Goal: Task Accomplishment & Management: Use online tool/utility

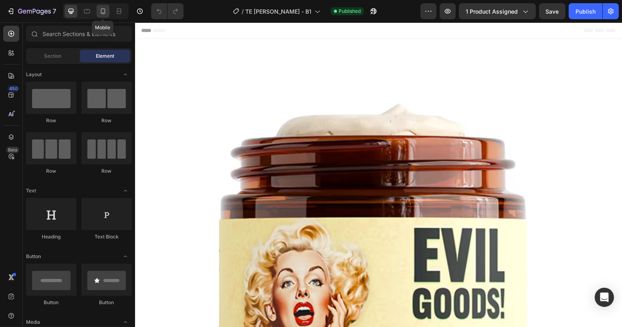
click at [101, 11] on icon at bounding box center [103, 11] width 8 height 8
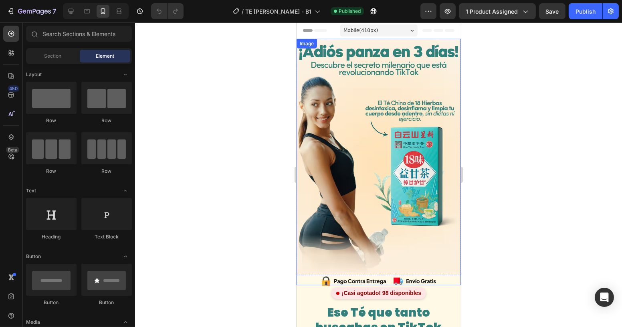
click at [394, 108] on img at bounding box center [378, 162] width 164 height 246
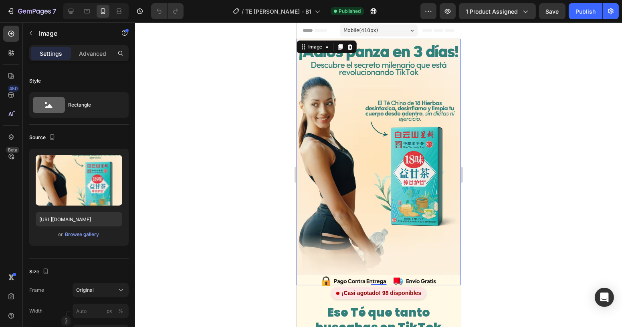
click at [531, 155] on div at bounding box center [378, 174] width 487 height 305
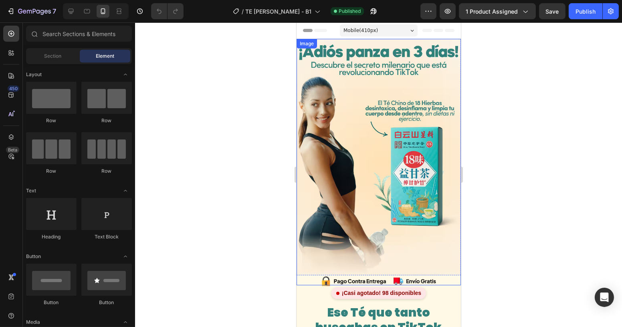
click at [376, 127] on img at bounding box center [378, 162] width 164 height 246
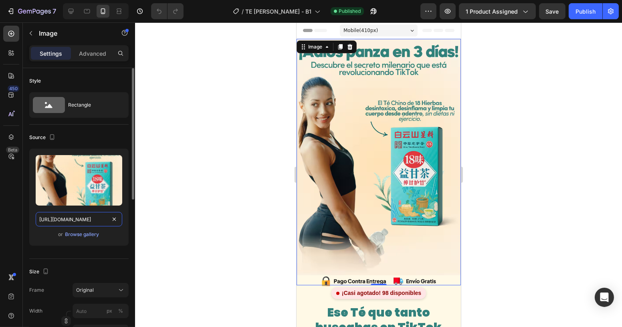
click at [97, 222] on input "[URL][DOMAIN_NAME]" at bounding box center [79, 219] width 87 height 14
paste input "44/8190/8017/files/TE_ZHANG_7.png?v=1756176999"
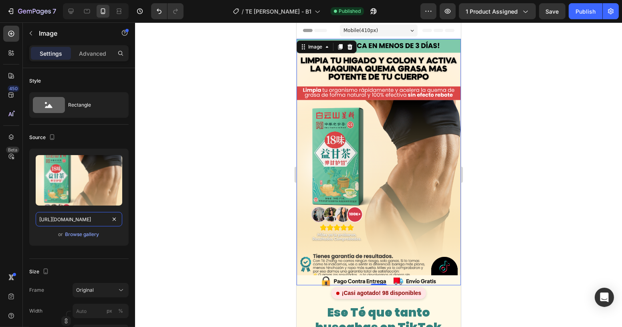
type input "[URL][DOMAIN_NAME]"
click at [563, 149] on div at bounding box center [378, 174] width 487 height 305
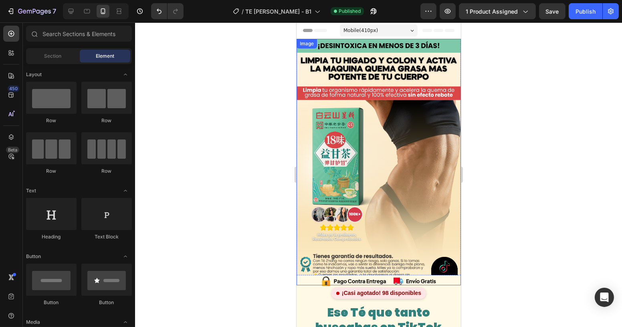
click at [388, 134] on img at bounding box center [378, 162] width 164 height 246
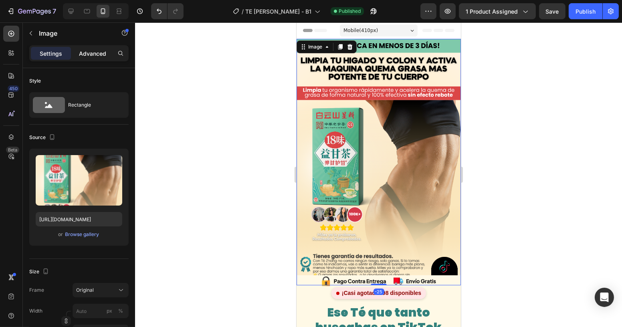
click at [103, 49] on p "Advanced" at bounding box center [92, 53] width 27 height 8
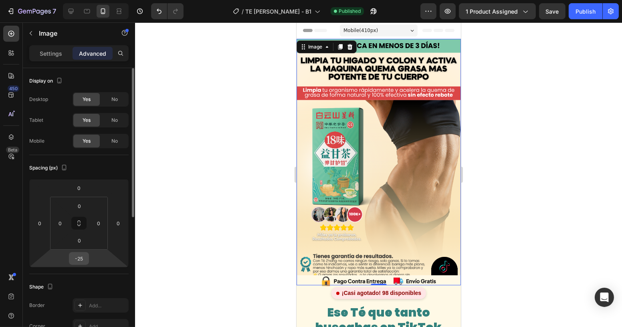
click at [82, 261] on input "-25" at bounding box center [79, 259] width 16 height 12
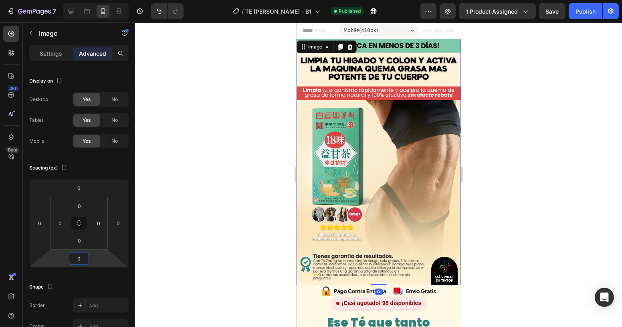
type input "0"
click at [508, 187] on div at bounding box center [378, 174] width 487 height 305
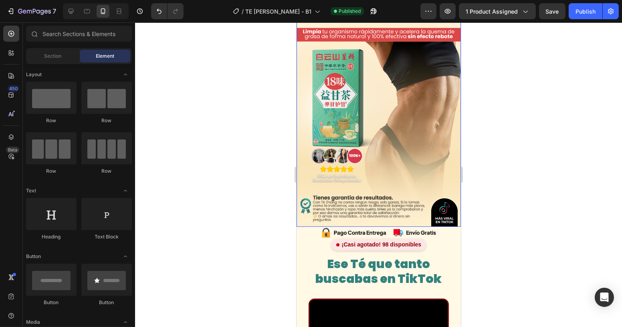
scroll to position [73, 0]
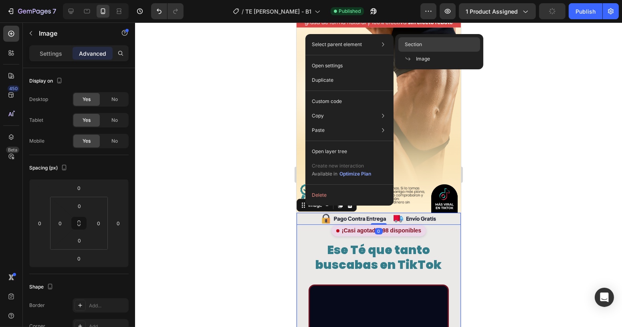
click at [426, 52] on div "Section" at bounding box center [439, 59] width 82 height 14
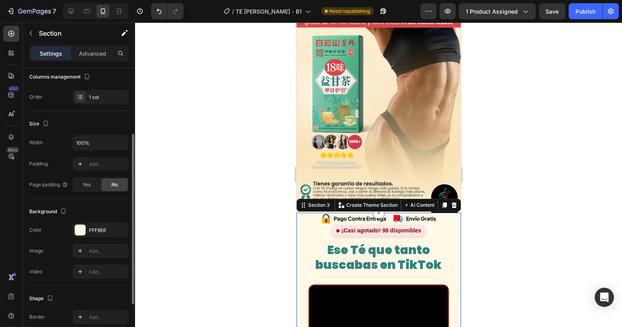
scroll to position [185, 0]
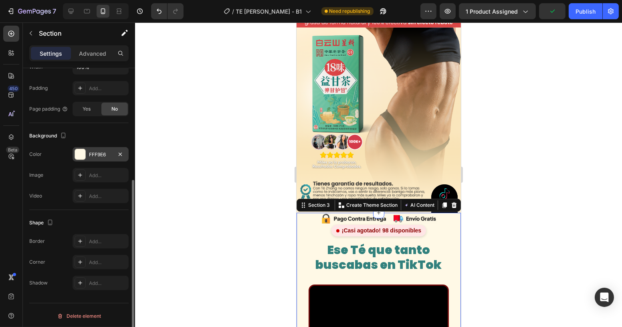
click at [100, 157] on div "FFF9E6" at bounding box center [101, 154] width 56 height 14
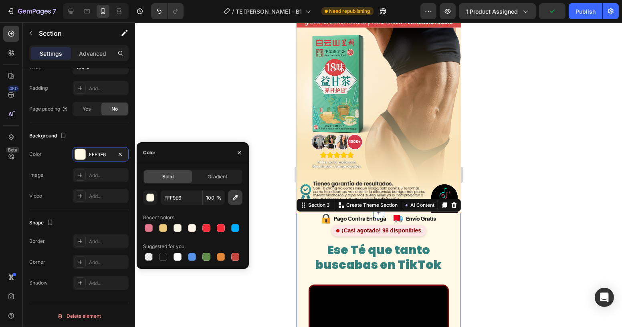
click at [236, 196] on icon "button" at bounding box center [235, 197] width 5 height 5
type input "FCEBC9"
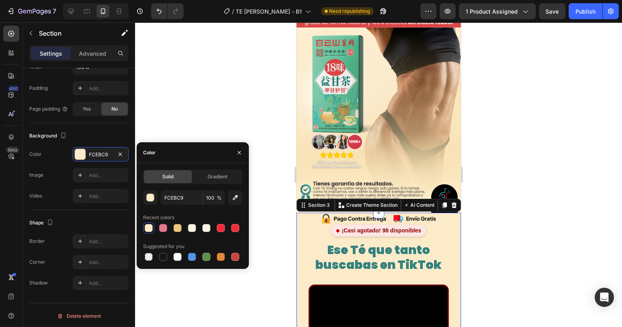
click at [512, 169] on div at bounding box center [378, 174] width 487 height 305
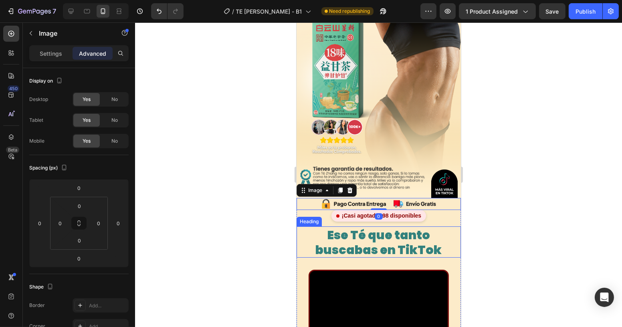
scroll to position [109, 0]
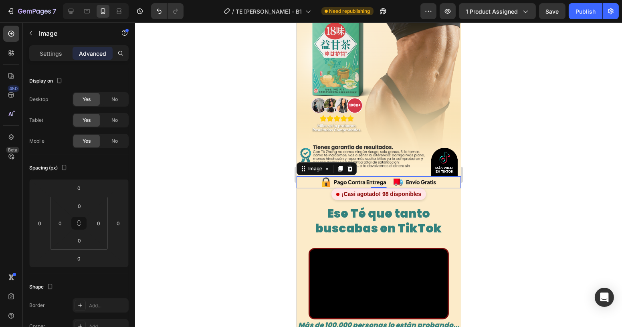
click at [469, 185] on div at bounding box center [378, 174] width 487 height 305
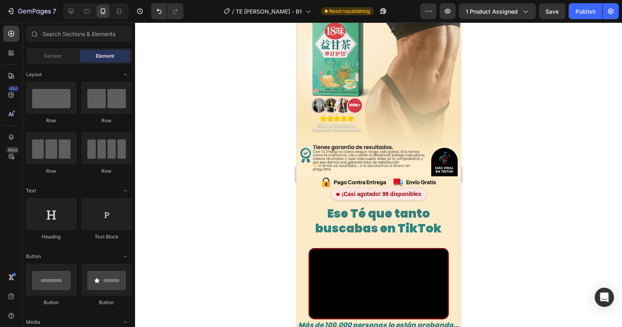
click at [492, 160] on div at bounding box center [378, 174] width 487 height 305
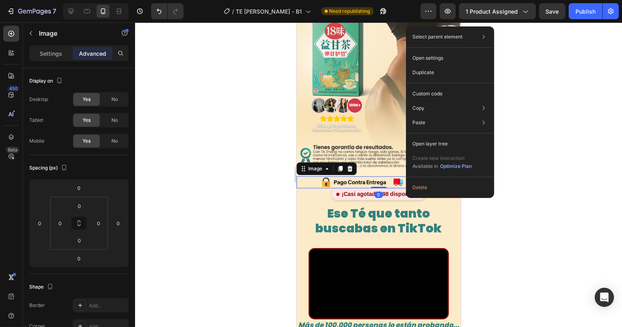
click at [406, 175] on div "Select parent element Section Image Open settings Duplicate Custom code Copy Co…" at bounding box center [450, 112] width 88 height 172
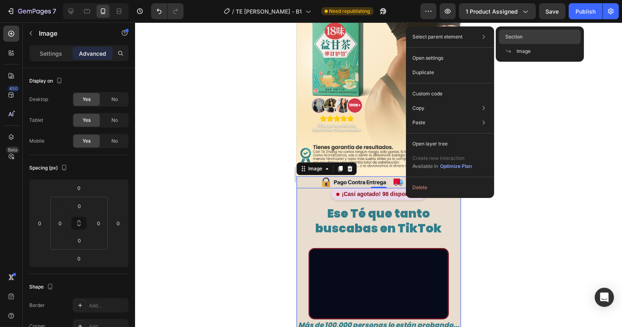
click at [511, 44] on div "Section" at bounding box center [540, 51] width 82 height 14
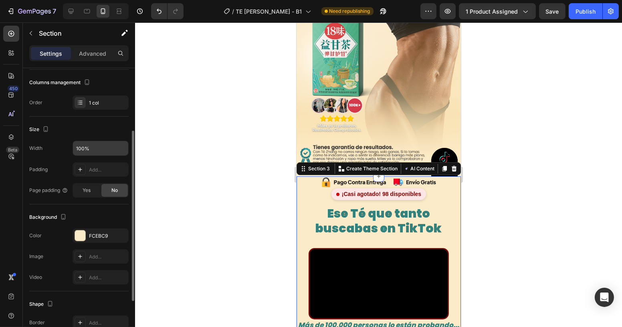
scroll to position [108, 0]
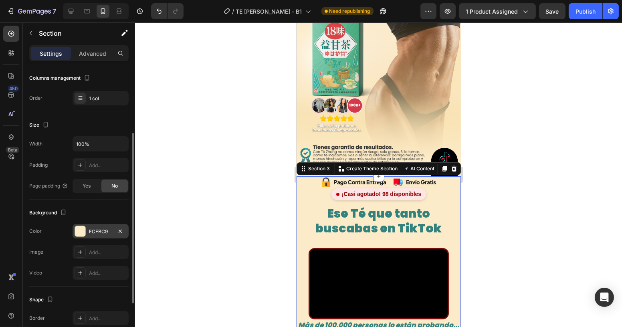
click at [97, 228] on div "FCEBC9" at bounding box center [100, 231] width 23 height 7
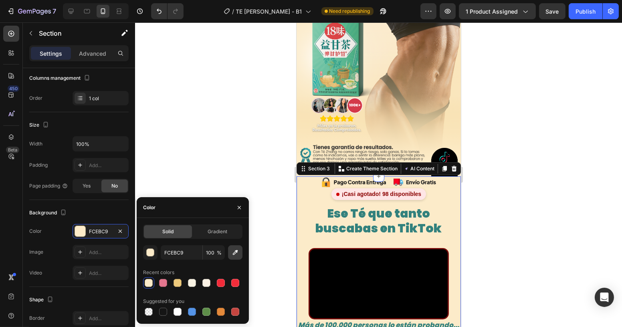
click at [235, 253] on icon "button" at bounding box center [235, 252] width 5 height 5
type input "FFF0D2"
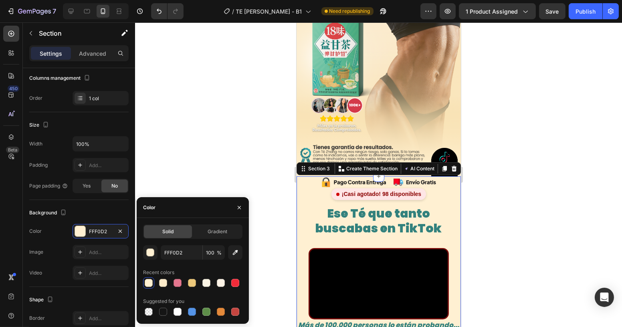
click at [271, 168] on div at bounding box center [378, 174] width 487 height 305
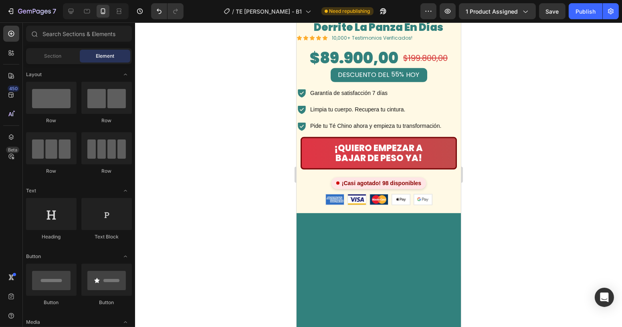
scroll to position [729, 0]
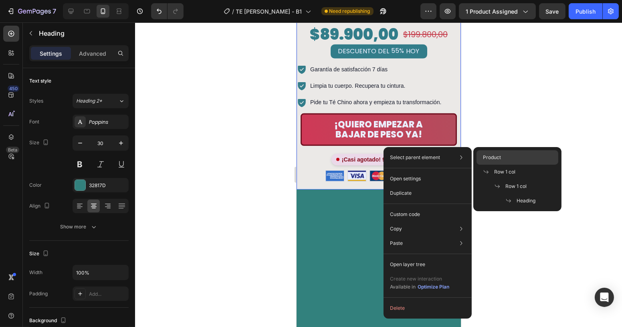
click at [497, 160] on span "Product" at bounding box center [492, 157] width 18 height 7
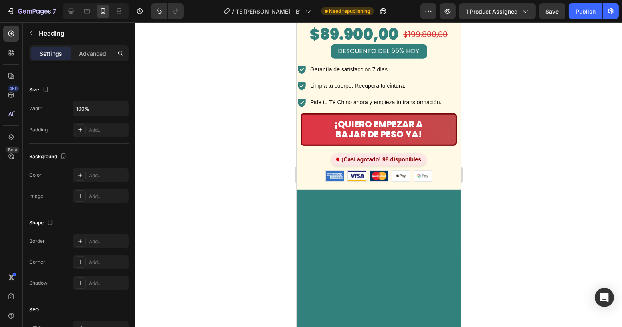
scroll to position [0, 0]
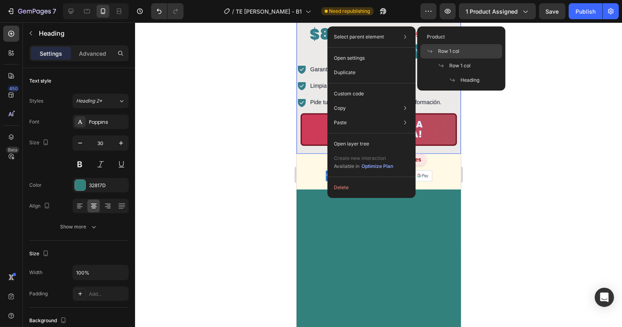
click at [450, 49] on span "Row 1 col" at bounding box center [448, 51] width 21 height 7
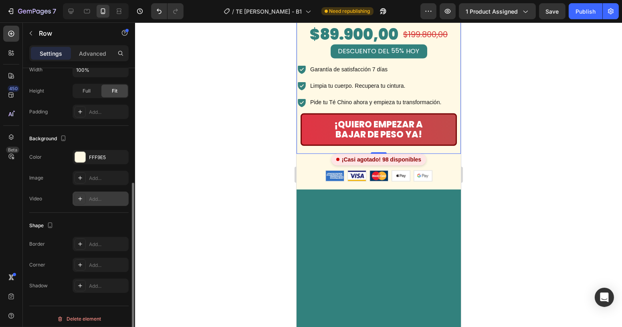
scroll to position [185, 0]
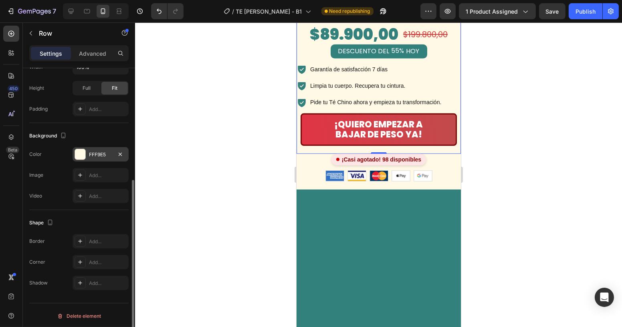
click at [97, 156] on div "FFF9E5" at bounding box center [100, 154] width 23 height 7
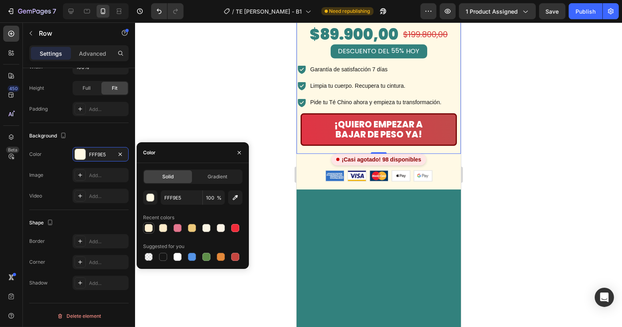
click at [150, 228] on div at bounding box center [149, 228] width 8 height 8
type input "FFF0D2"
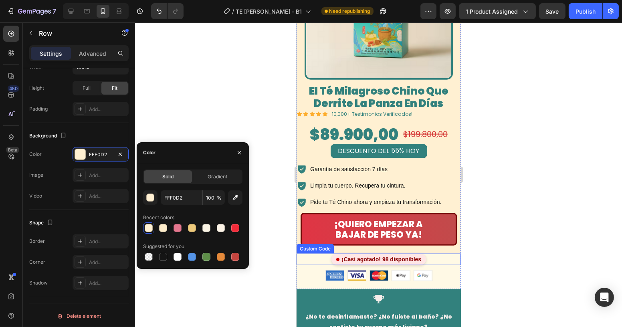
scroll to position [0, 0]
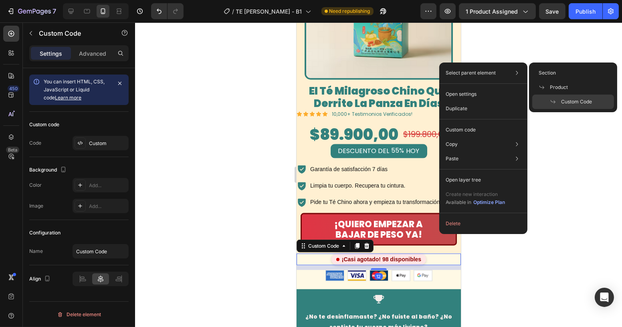
click at [466, 75] on p "Select parent element" at bounding box center [471, 72] width 50 height 7
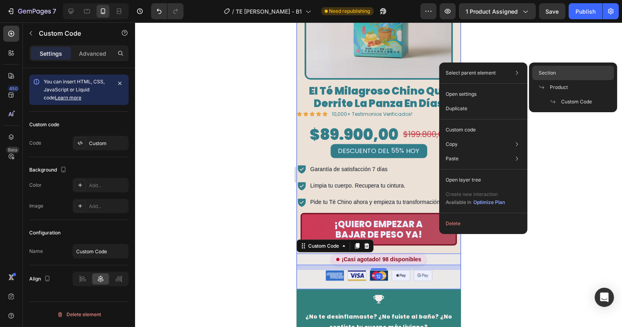
click at [546, 73] on span "Section" at bounding box center [547, 72] width 17 height 7
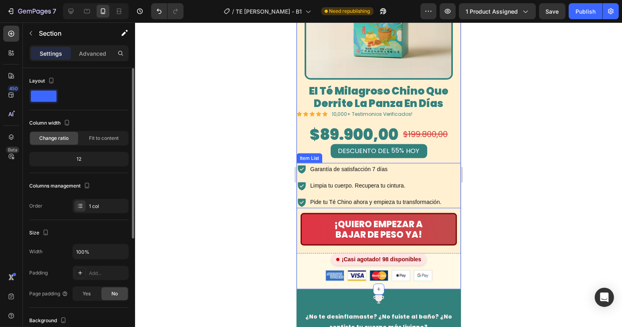
scroll to position [185, 0]
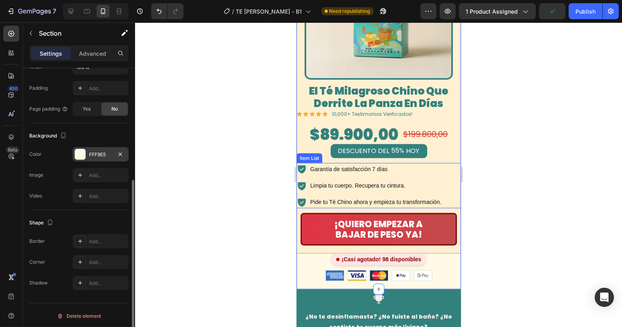
click at [95, 155] on div "FFF9E5" at bounding box center [100, 154] width 23 height 7
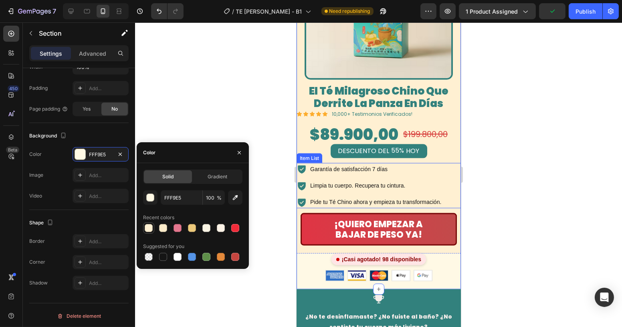
click at [147, 229] on div at bounding box center [149, 228] width 8 height 8
type input "FFF0D2"
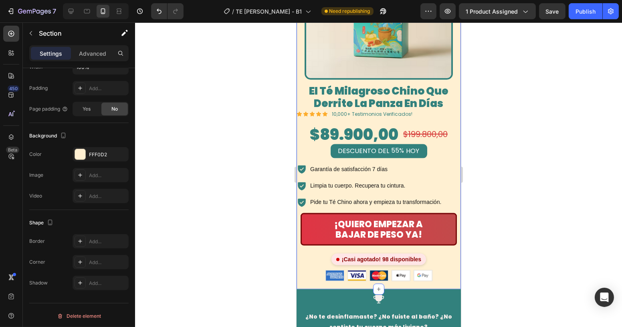
click at [520, 156] on div at bounding box center [378, 174] width 487 height 305
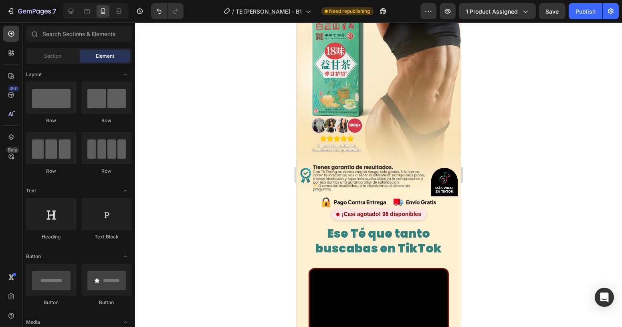
scroll to position [0, 0]
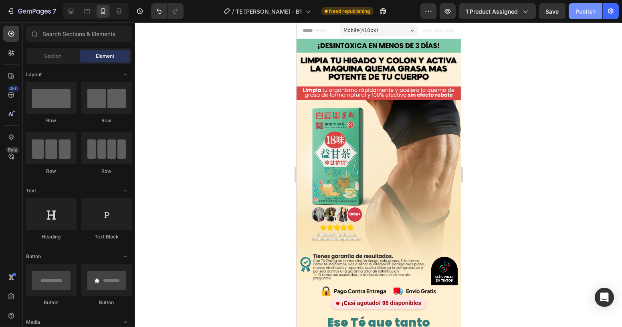
click at [589, 10] on div "Publish" at bounding box center [586, 11] width 20 height 8
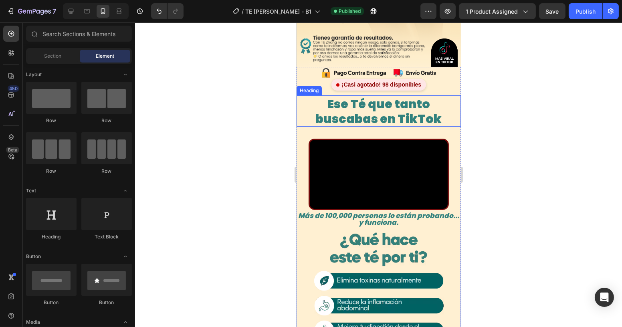
scroll to position [182, 0]
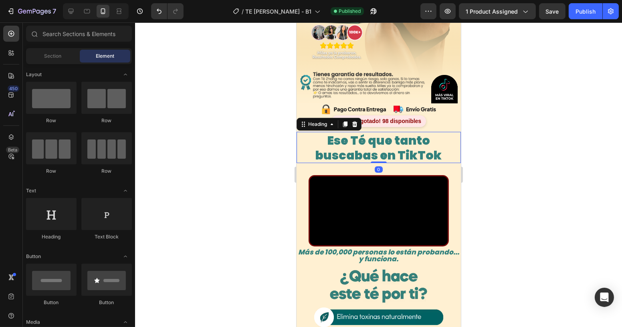
click at [420, 132] on span "Ese Té que tanto buscabas en TikTok" at bounding box center [378, 148] width 126 height 32
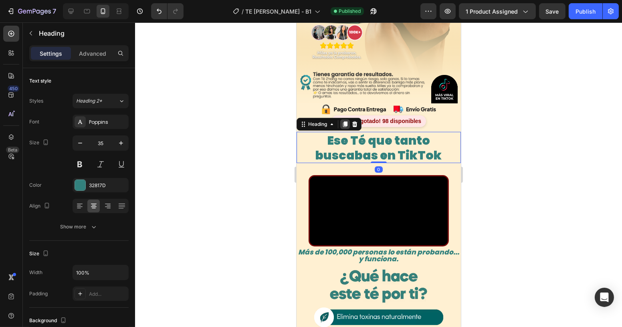
click at [345, 119] on div at bounding box center [345, 124] width 10 height 10
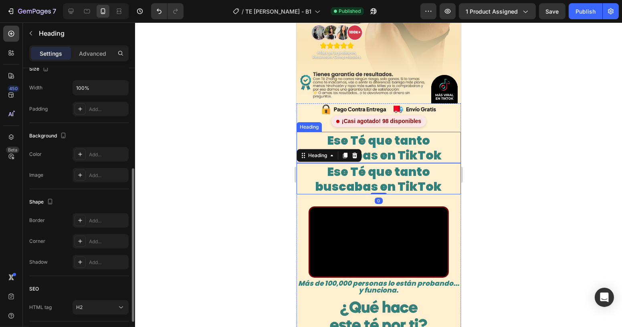
click at [362, 132] on span "Ese Té que tanto buscabas en TikTok" at bounding box center [378, 148] width 126 height 32
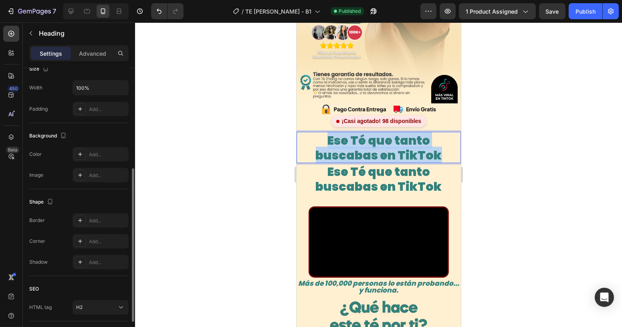
click at [362, 132] on span "Ese Té que tanto buscabas en TikTok" at bounding box center [378, 148] width 126 height 32
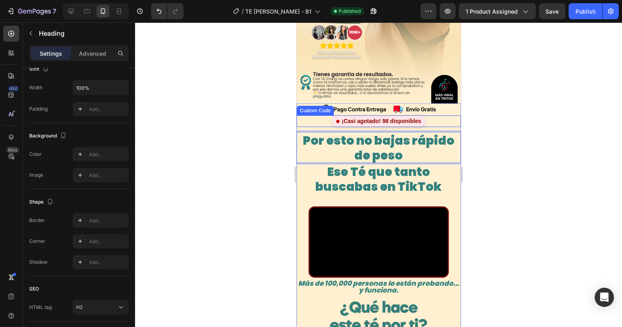
click at [541, 106] on div at bounding box center [378, 174] width 487 height 305
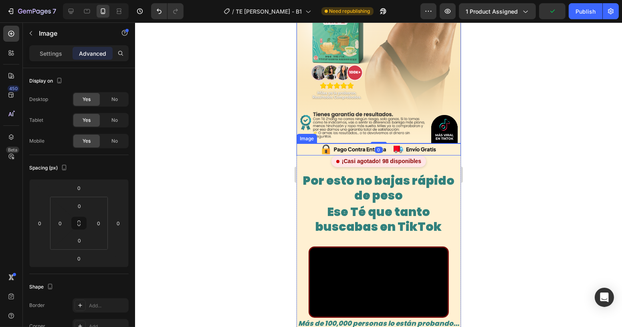
scroll to position [0, 0]
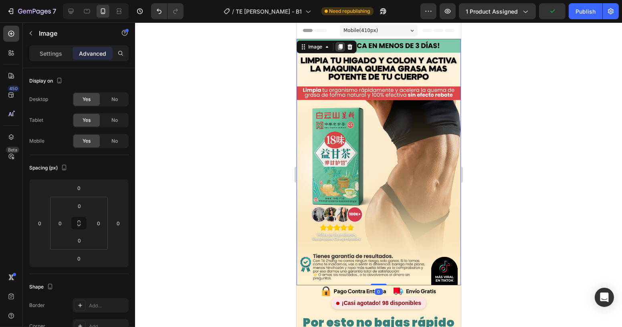
click at [337, 49] on icon at bounding box center [340, 47] width 6 height 6
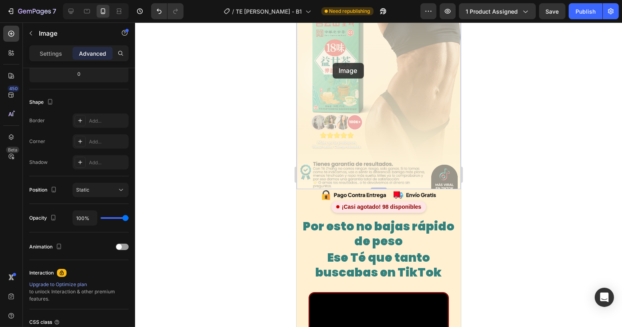
scroll to position [336, 0]
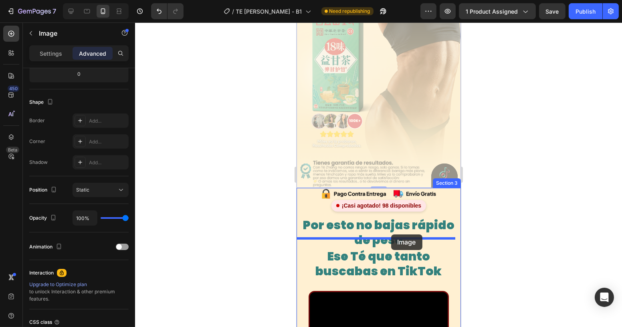
drag, startPoint x: 303, startPoint y: 44, endPoint x: 391, endPoint y: 234, distance: 209.5
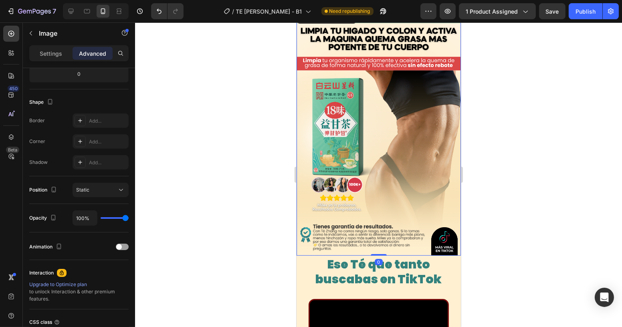
click at [374, 114] on img at bounding box center [378, 132] width 164 height 246
click at [42, 58] on div "Settings" at bounding box center [51, 53] width 40 height 13
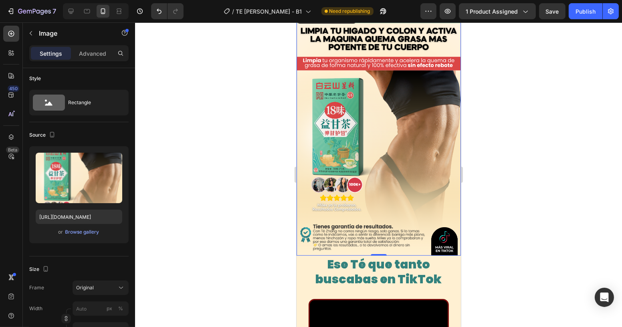
scroll to position [0, 0]
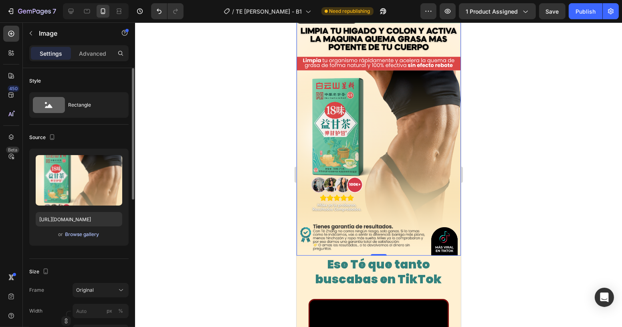
click at [84, 231] on div "Browse gallery" at bounding box center [82, 234] width 34 height 7
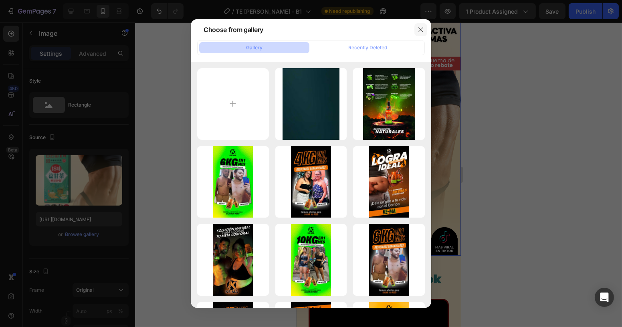
click at [422, 30] on icon "button" at bounding box center [421, 29] width 6 height 6
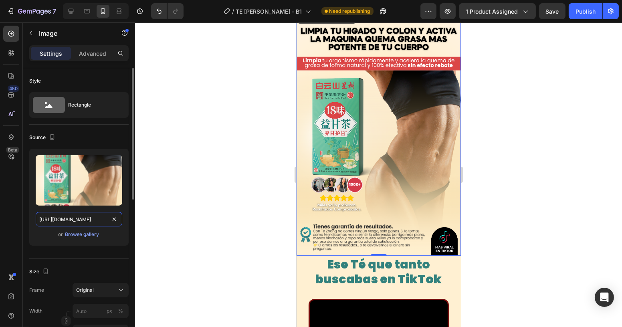
click at [79, 215] on input "[URL][DOMAIN_NAME]" at bounding box center [79, 219] width 87 height 14
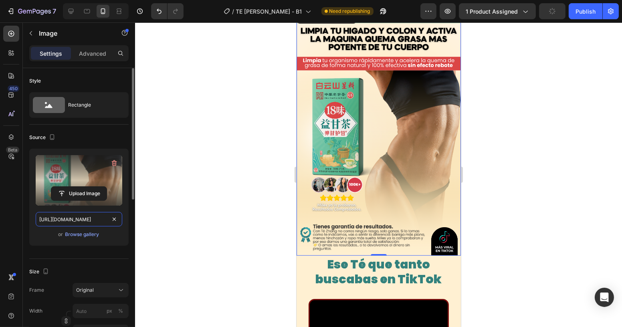
paste input "Diseno_sin_titulo.avif?v=1756177498"
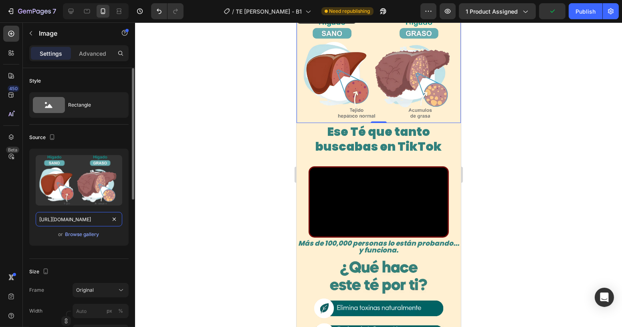
type input "[URL][DOMAIN_NAME]"
click at [104, 136] on div "Source" at bounding box center [78, 137] width 99 height 13
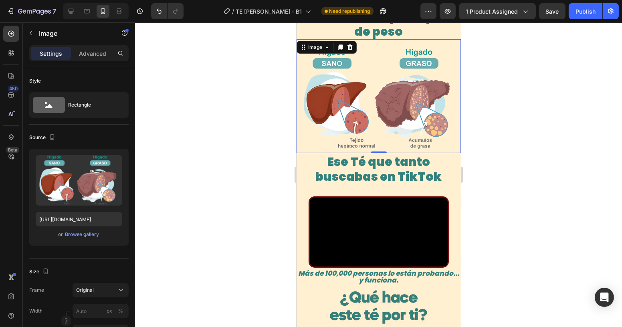
scroll to position [226, 0]
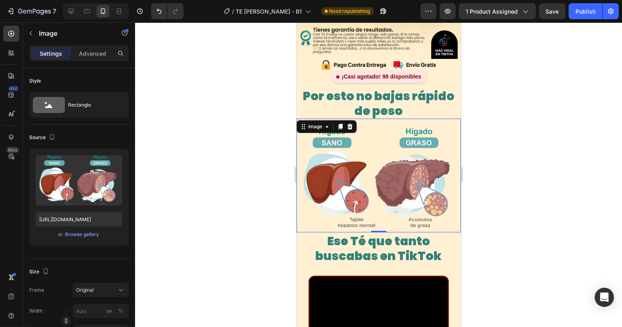
click at [509, 109] on div at bounding box center [378, 174] width 487 height 305
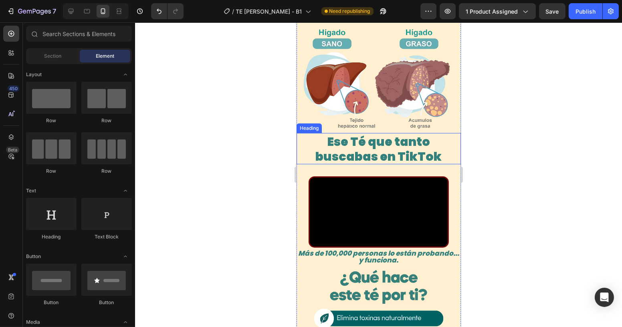
scroll to position [263, 0]
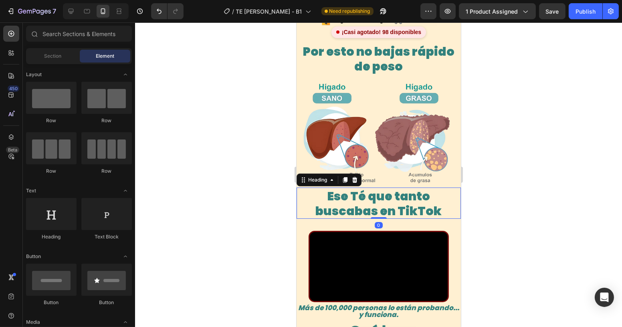
click at [373, 198] on span "Ese Té que tanto buscabas en TikTok" at bounding box center [378, 204] width 126 height 32
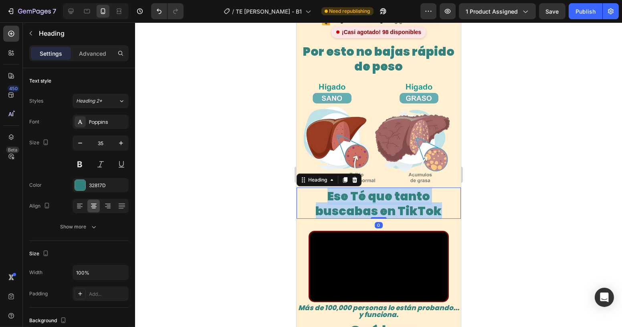
click at [373, 198] on span "Ese Té que tanto buscabas en TikTok" at bounding box center [378, 204] width 126 height 32
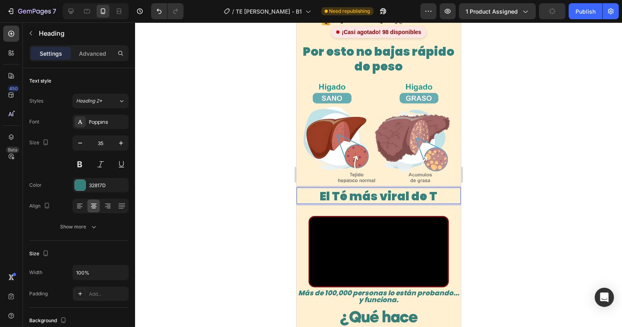
scroll to position [0, 0]
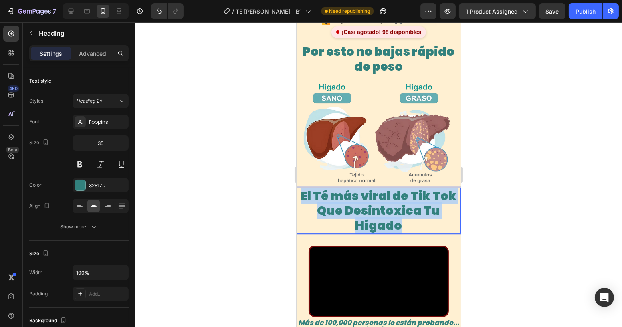
drag, startPoint x: 398, startPoint y: 220, endPoint x: 589, endPoint y: 214, distance: 191.7
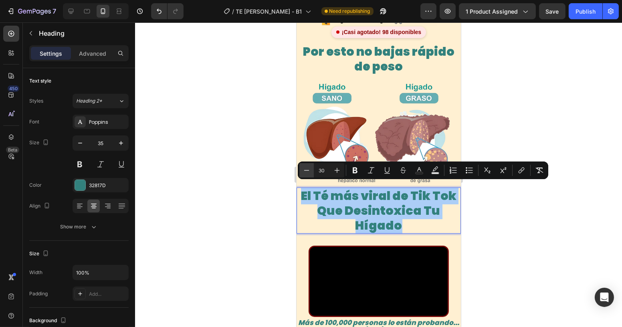
click at [305, 167] on icon "Editor contextual toolbar" at bounding box center [307, 170] width 8 height 8
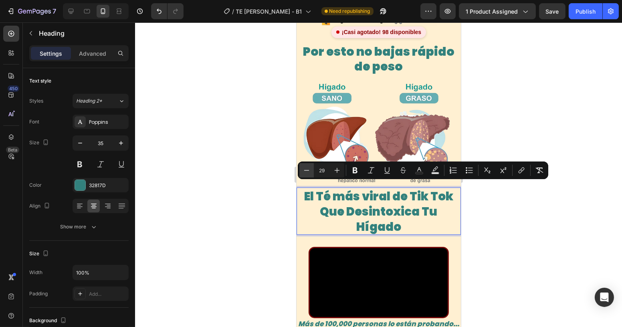
click at [307, 168] on icon "Editor contextual toolbar" at bounding box center [307, 170] width 8 height 8
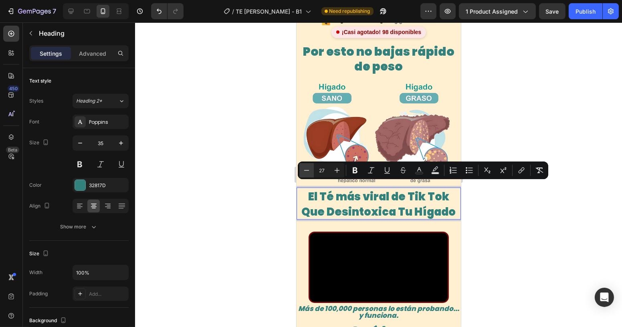
click at [307, 168] on icon "Editor contextual toolbar" at bounding box center [307, 170] width 8 height 8
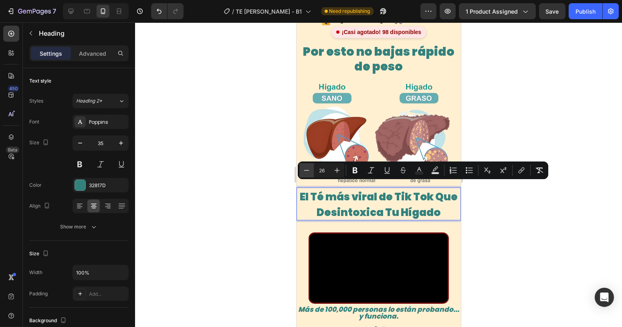
click at [307, 168] on icon "Editor contextual toolbar" at bounding box center [307, 170] width 8 height 8
type input "25"
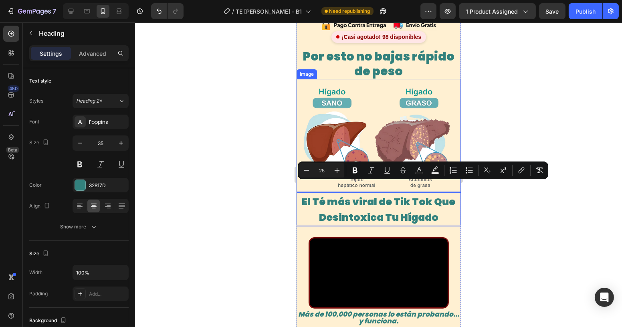
scroll to position [226, 0]
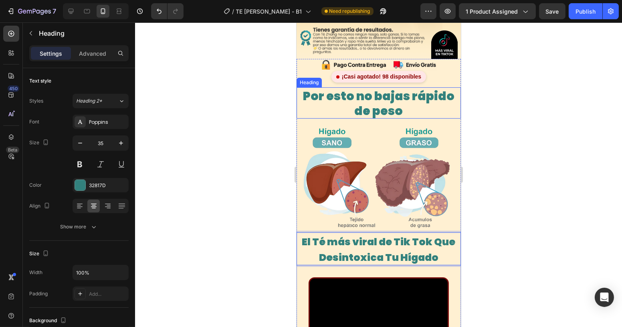
click at [377, 97] on span "Por esto no bajas rápido de peso" at bounding box center [379, 103] width 152 height 32
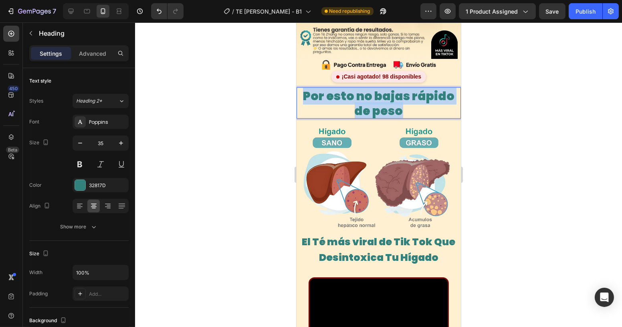
drag, startPoint x: 407, startPoint y: 102, endPoint x: 297, endPoint y: 86, distance: 111.4
click at [297, 88] on p "Por esto no bajas rápido de peso" at bounding box center [378, 103] width 163 height 30
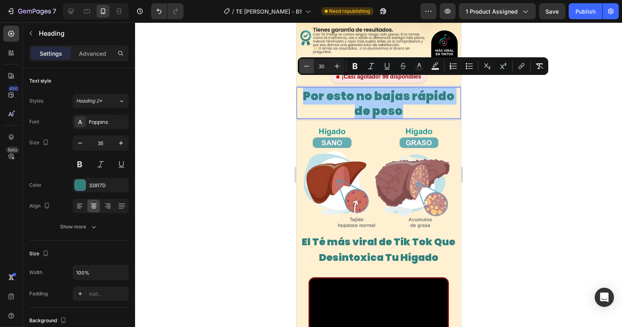
click at [308, 64] on icon "Editor contextual toolbar" at bounding box center [307, 66] width 8 height 8
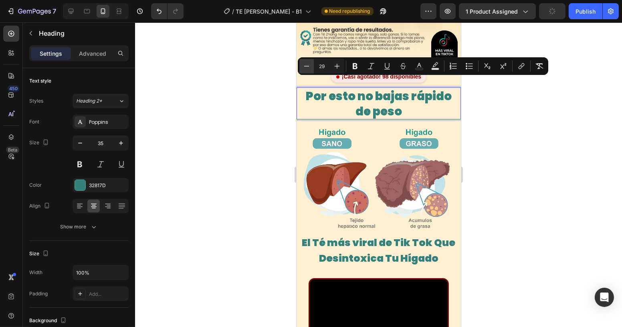
click at [308, 64] on icon "Editor contextual toolbar" at bounding box center [307, 66] width 8 height 8
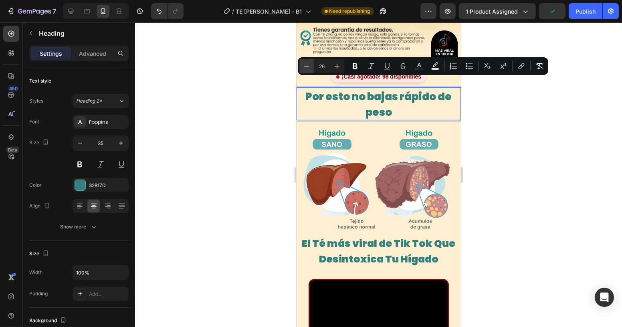
click at [308, 64] on icon "Editor contextual toolbar" at bounding box center [307, 66] width 8 height 8
type input "25"
click at [389, 97] on p "Por esto no bajas rápido de peso" at bounding box center [378, 103] width 163 height 31
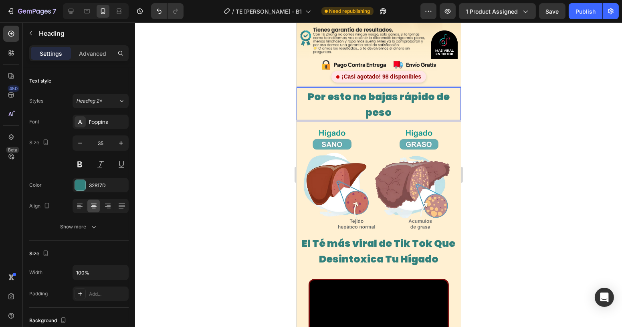
click at [434, 90] on span "Por esto no bajas rápido de peso" at bounding box center [378, 105] width 142 height 30
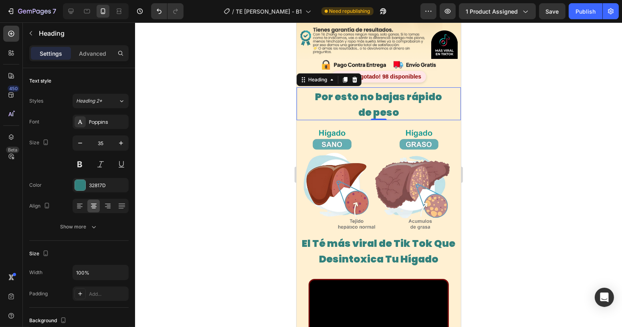
click at [523, 96] on div at bounding box center [378, 174] width 487 height 305
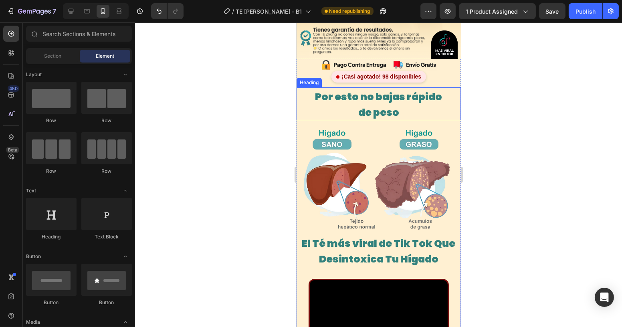
click at [382, 90] on span "Por esto no bajas rápido" at bounding box center [378, 97] width 127 height 14
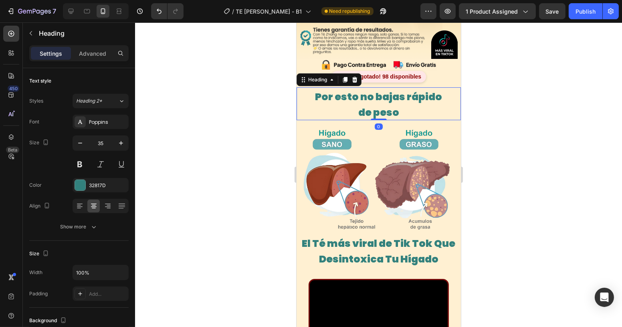
click at [515, 96] on div at bounding box center [378, 174] width 487 height 305
click at [404, 100] on p "⁠⁠⁠⁠⁠⁠⁠ Por esto no bajas rápido de peso" at bounding box center [378, 103] width 163 height 31
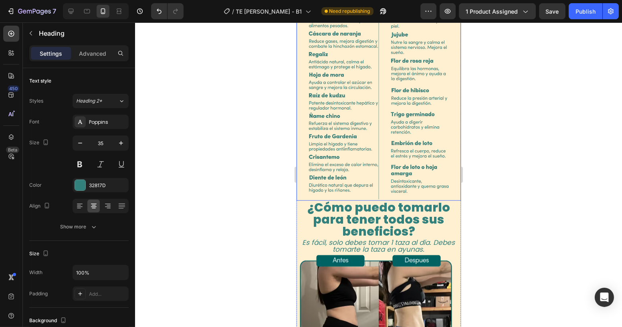
scroll to position [1210, 0]
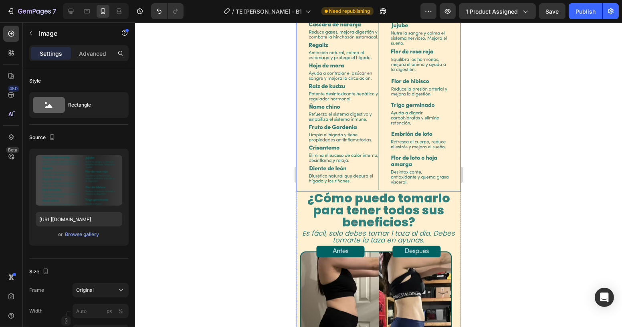
click at [370, 112] on img at bounding box center [378, 68] width 164 height 246
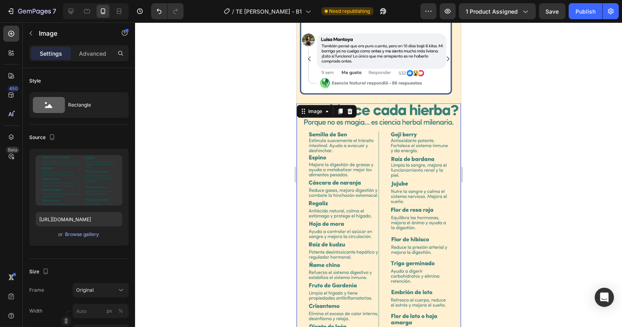
scroll to position [1028, 0]
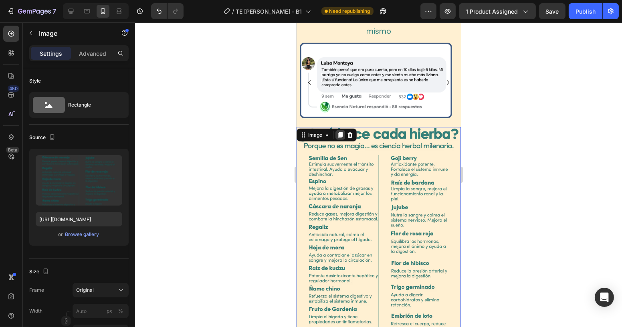
click at [341, 132] on icon at bounding box center [340, 135] width 6 height 6
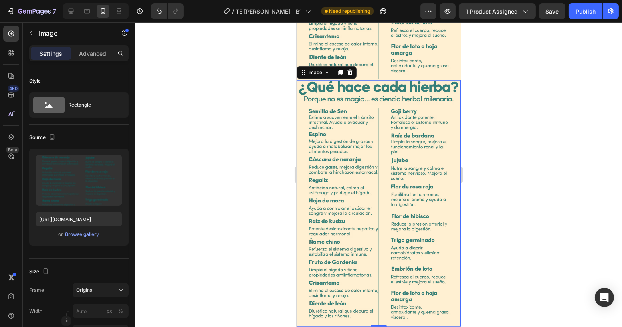
scroll to position [1330, 0]
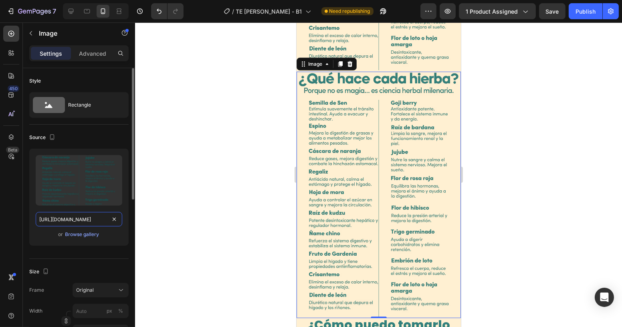
click at [59, 219] on input "[URL][DOMAIN_NAME]" at bounding box center [79, 219] width 87 height 14
paste input "44/8190/8017/files/TE_ZHANG_8.png?v=1756177723"
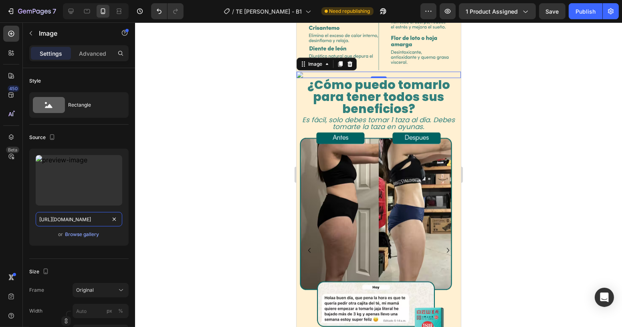
type input "[URL][DOMAIN_NAME]"
drag, startPoint x: 260, startPoint y: 135, endPoint x: 281, endPoint y: 137, distance: 21.8
click at [260, 135] on div at bounding box center [378, 174] width 487 height 305
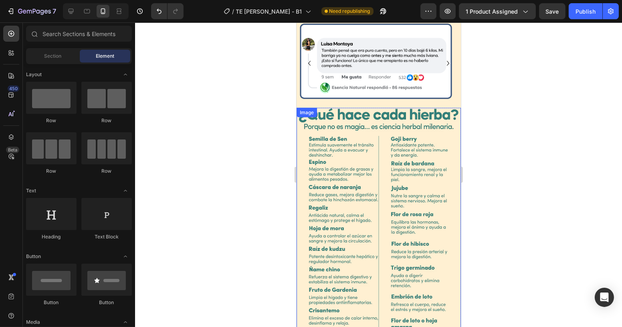
scroll to position [820, 0]
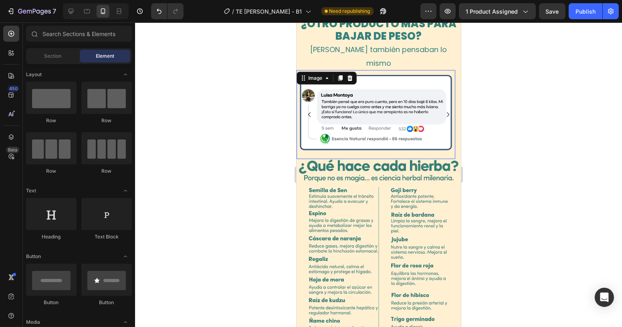
click at [374, 118] on img at bounding box center [375, 114] width 159 height 89
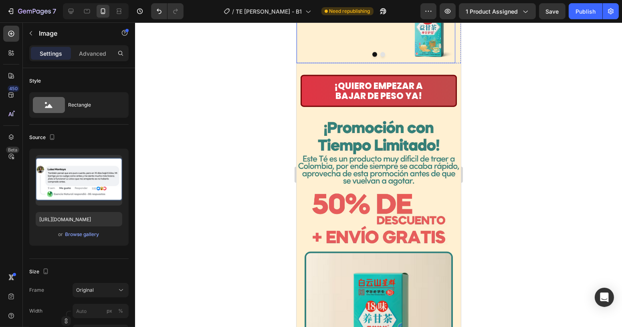
scroll to position [1615, 0]
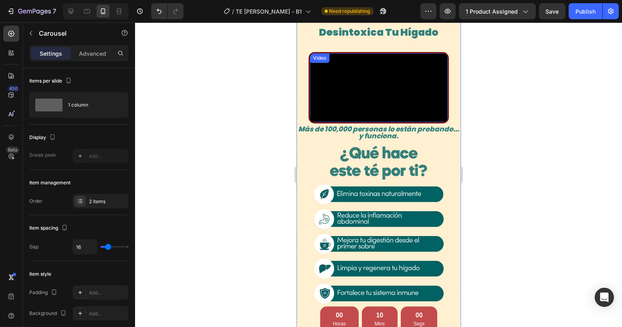
scroll to position [444, 0]
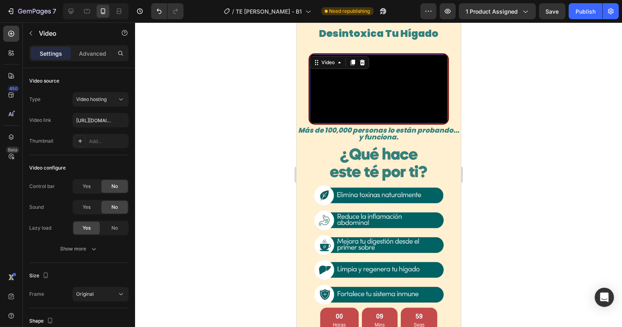
click at [366, 123] on video at bounding box center [378, 89] width 138 height 69
click at [88, 121] on input "[URL][DOMAIN_NAME]" at bounding box center [101, 120] width 56 height 14
paste input "d50ce4f19184a4cb71fb765bd2d9b75"
type input "[URL][DOMAIN_NAME]"
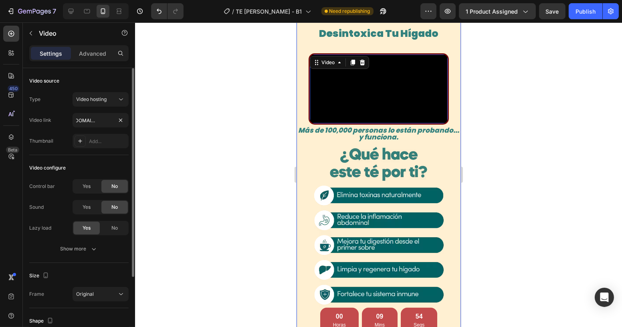
scroll to position [0, 0]
click at [101, 83] on div "Video source" at bounding box center [78, 81] width 99 height 13
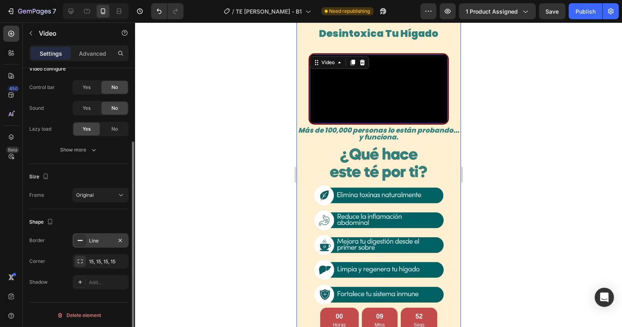
click at [99, 237] on div "Line" at bounding box center [100, 240] width 23 height 7
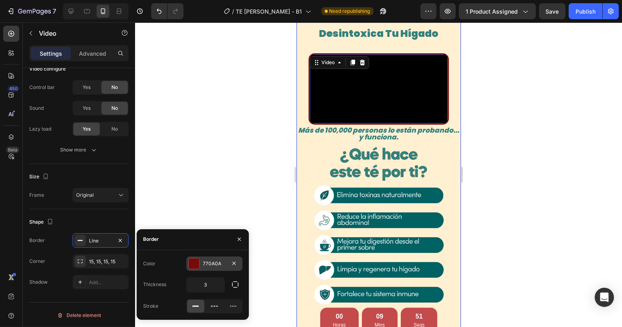
click at [208, 262] on div "770A0A" at bounding box center [214, 263] width 23 height 7
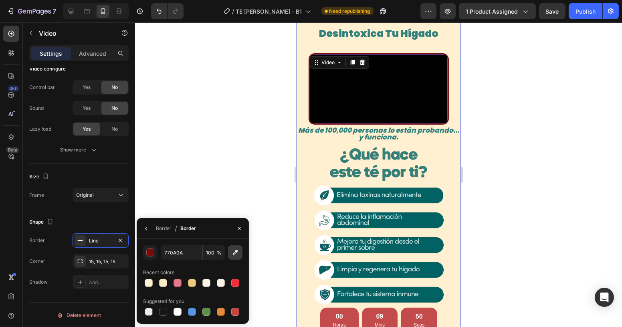
click at [240, 255] on button "button" at bounding box center [235, 252] width 14 height 14
type input "32807D"
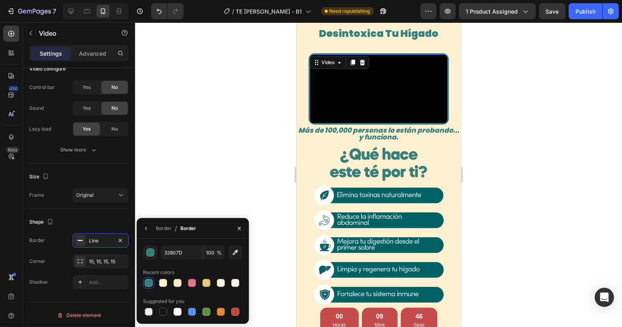
click at [240, 161] on div at bounding box center [378, 174] width 487 height 305
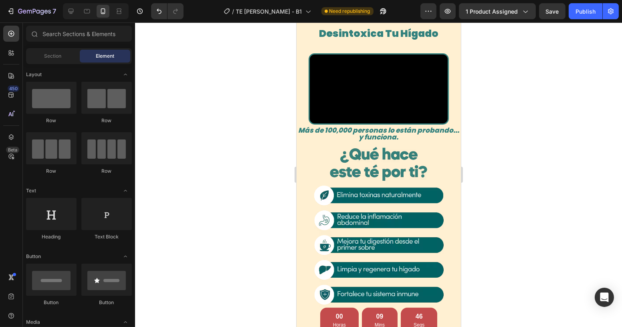
click at [240, 161] on div at bounding box center [378, 174] width 487 height 305
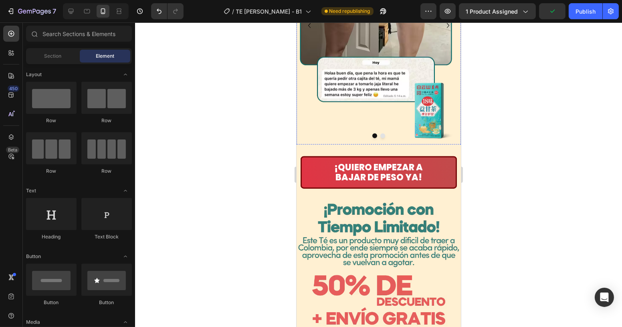
scroll to position [1573, 0]
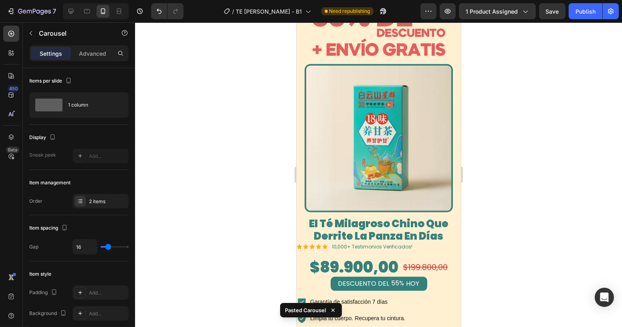
scroll to position [1828, 0]
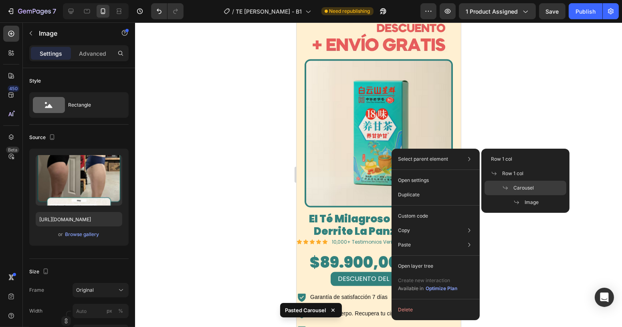
click at [519, 188] on span "Carousel" at bounding box center [523, 187] width 20 height 7
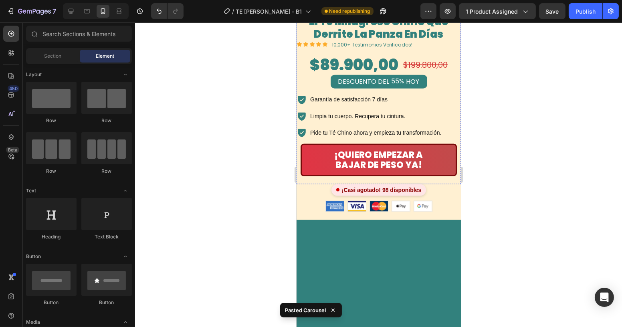
scroll to position [1755, 0]
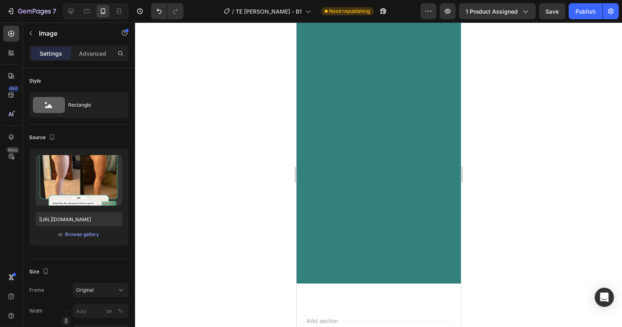
scroll to position [2083, 0]
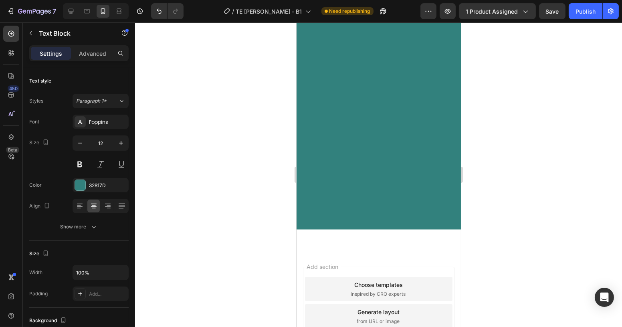
scroll to position [2192, 0]
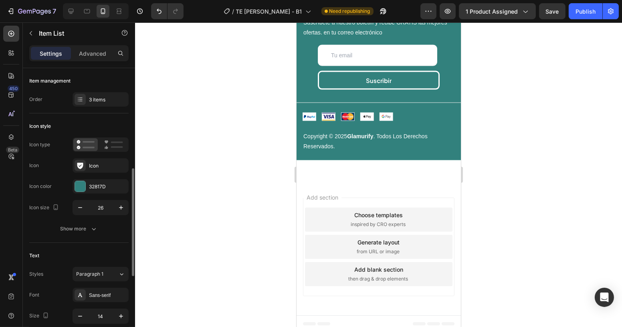
scroll to position [109, 0]
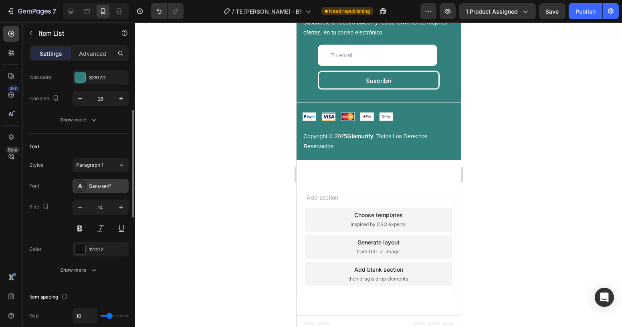
click at [101, 185] on div "Sans-serif" at bounding box center [108, 186] width 38 height 7
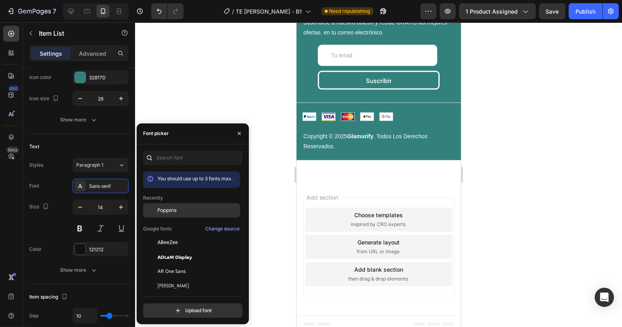
click at [166, 212] on span "Poppins" at bounding box center [167, 210] width 19 height 7
click at [513, 140] on div at bounding box center [378, 174] width 487 height 305
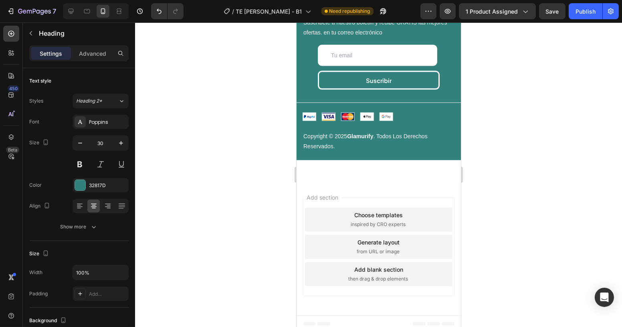
click at [518, 73] on div at bounding box center [378, 174] width 487 height 305
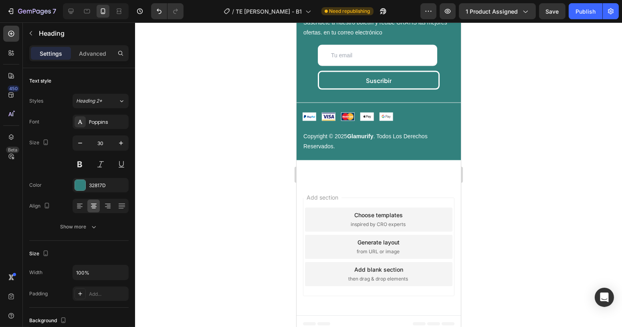
drag, startPoint x: 332, startPoint y: 55, endPoint x: 419, endPoint y: 59, distance: 87.1
click at [490, 90] on div at bounding box center [378, 174] width 487 height 305
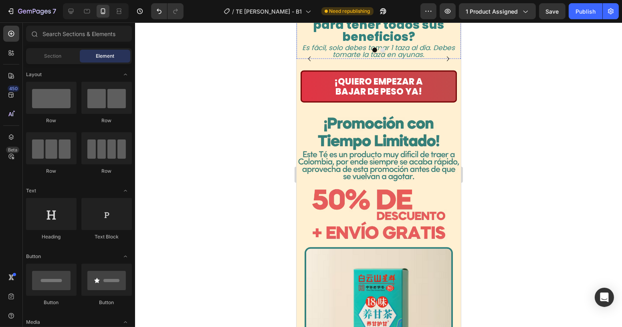
scroll to position [1318, 0]
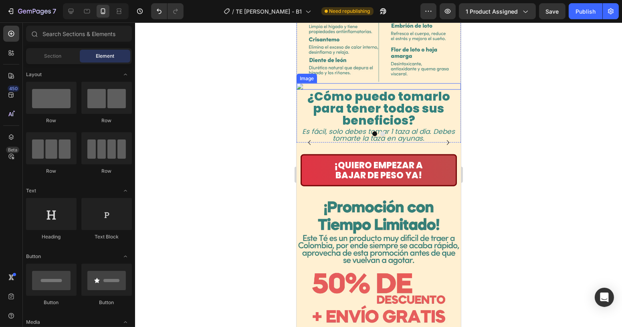
click at [380, 90] on img at bounding box center [378, 86] width 164 height 6
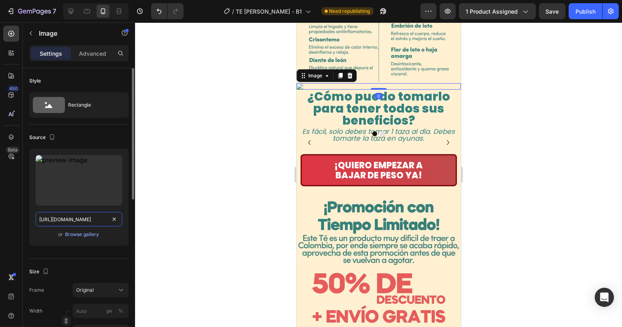
click at [75, 217] on input "[URL][DOMAIN_NAME]" at bounding box center [79, 219] width 87 height 14
paste input "_1.avif?v=1756177942"
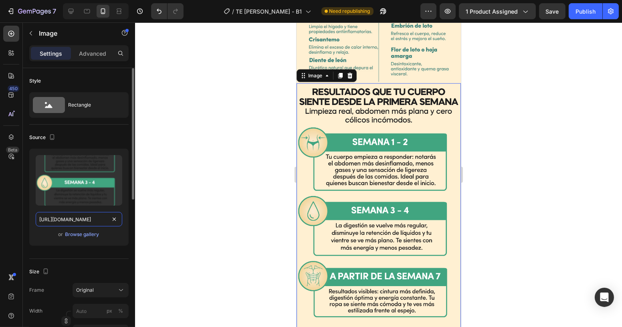
type input "[URL][DOMAIN_NAME]"
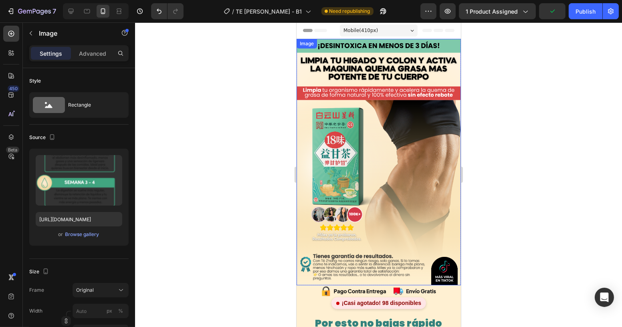
click at [370, 136] on img at bounding box center [378, 162] width 164 height 246
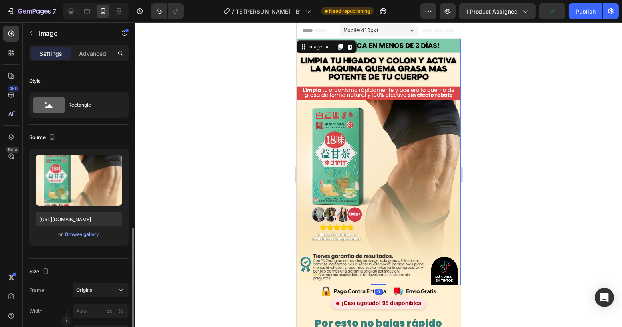
scroll to position [109, 0]
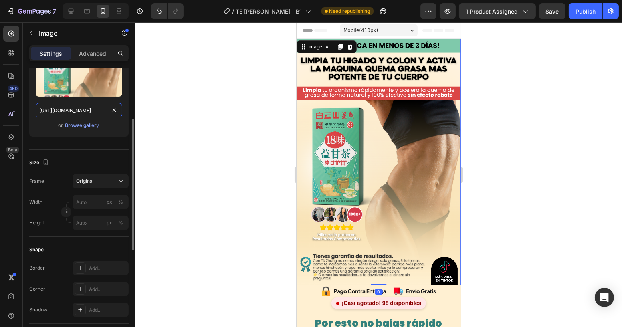
click at [78, 112] on input "[URL][DOMAIN_NAME]" at bounding box center [79, 110] width 87 height 14
paste input "avif?v=175617794"
type input "[URL][DOMAIN_NAME]"
click at [179, 106] on div at bounding box center [378, 174] width 487 height 305
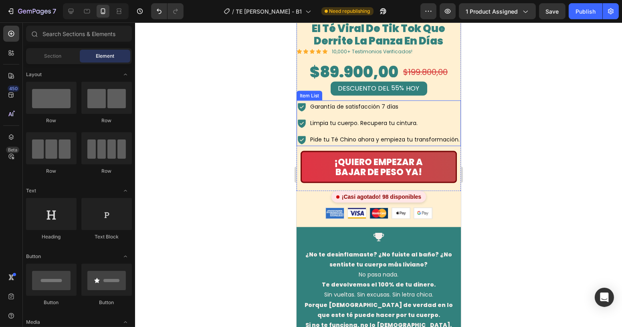
scroll to position [2259, 0]
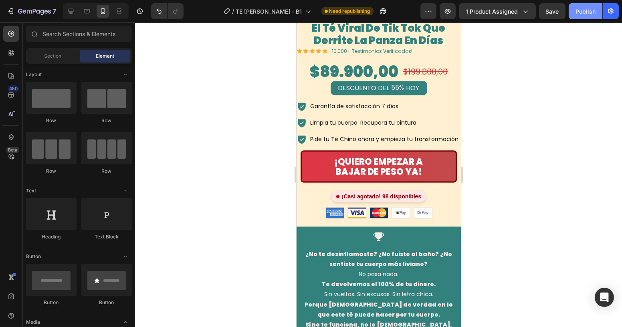
click at [588, 14] on div "Publish" at bounding box center [586, 11] width 20 height 8
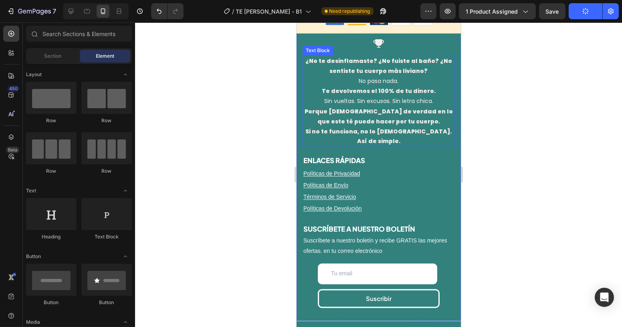
scroll to position [2514, 0]
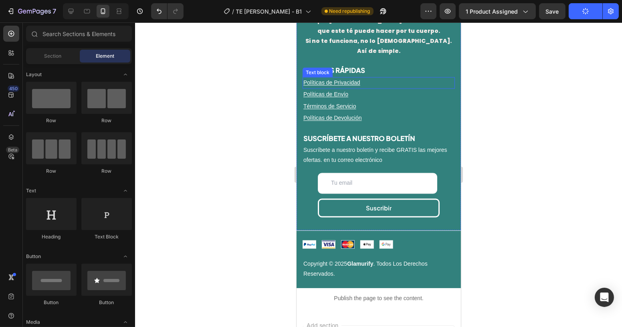
click at [341, 80] on u "Políticas de Privacidad" at bounding box center [331, 83] width 57 height 6
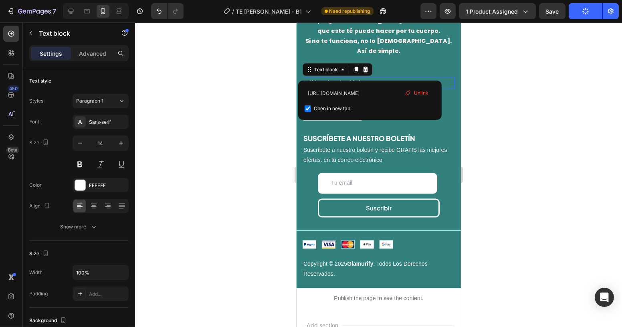
click at [341, 80] on u "Políticas de Privacidad" at bounding box center [331, 83] width 57 height 6
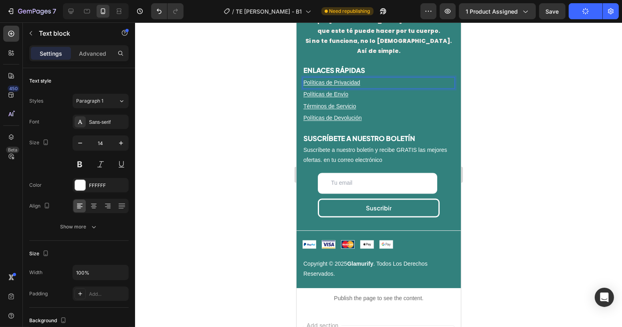
click at [503, 78] on div at bounding box center [378, 174] width 487 height 305
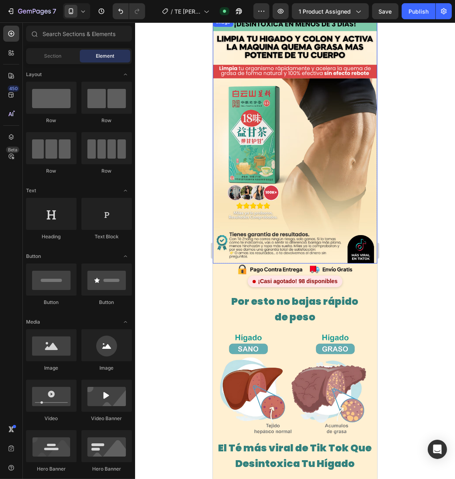
scroll to position [0, 0]
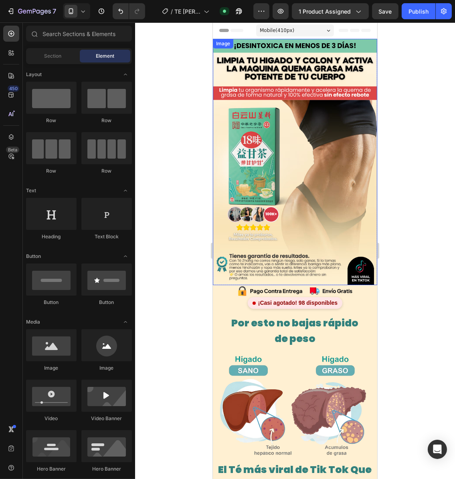
click at [290, 129] on img at bounding box center [294, 162] width 164 height 246
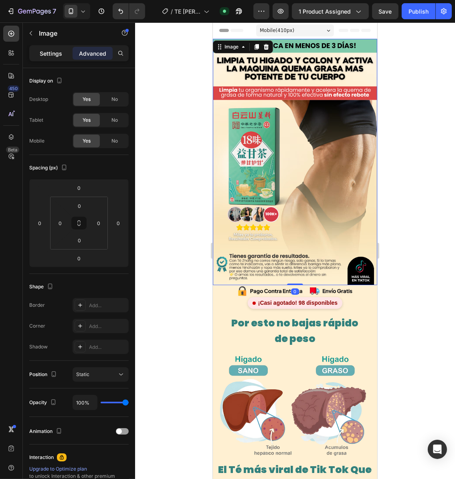
click at [54, 52] on p "Settings" at bounding box center [51, 53] width 22 height 8
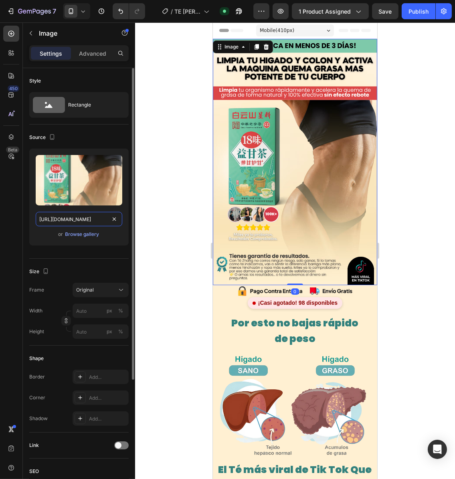
click at [82, 218] on input "[URL][DOMAIN_NAME]" at bounding box center [79, 219] width 87 height 14
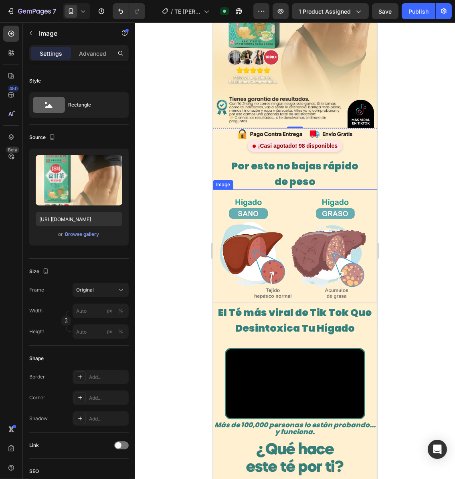
scroll to position [160, 0]
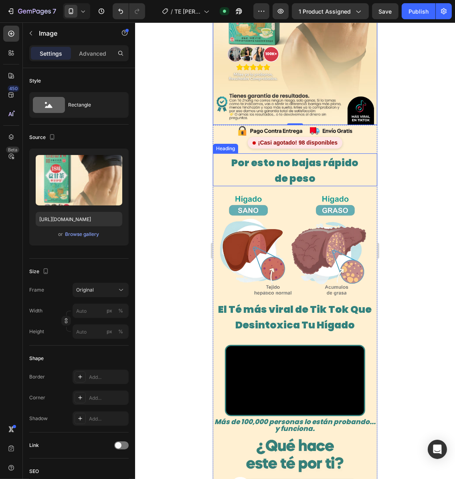
click at [290, 172] on span "de peso" at bounding box center [294, 179] width 41 height 14
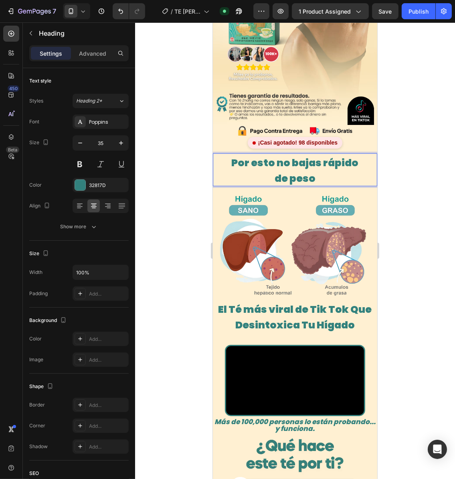
drag, startPoint x: 416, startPoint y: 156, endPoint x: 381, endPoint y: 155, distance: 34.9
click at [416, 156] on div at bounding box center [295, 250] width 320 height 457
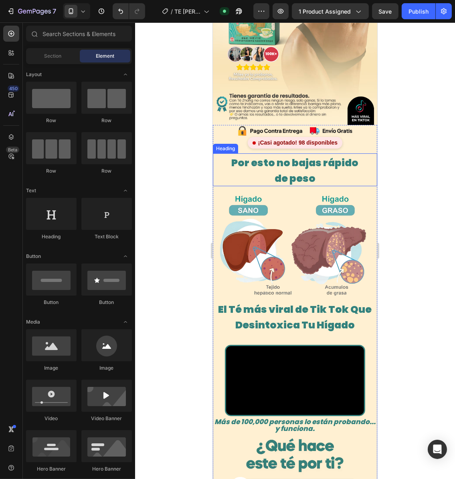
click at [339, 156] on span "Por esto no bajas rápido" at bounding box center [294, 163] width 127 height 14
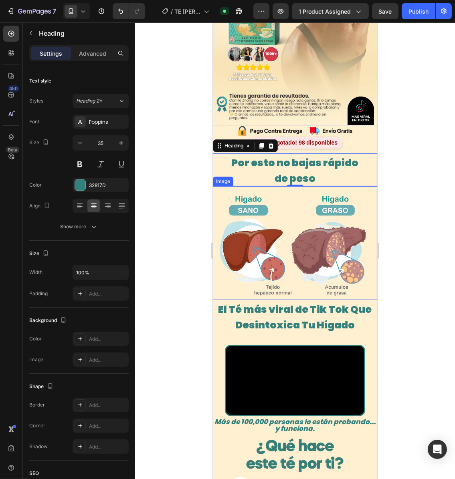
click at [273, 199] on img at bounding box center [294, 242] width 164 height 113
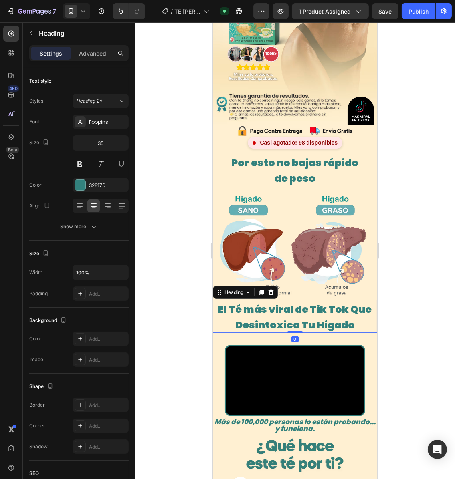
click at [289, 303] on span "El Té más viral de Tik Tok Que Desintoxica Tu Hígado" at bounding box center [295, 318] width 154 height 30
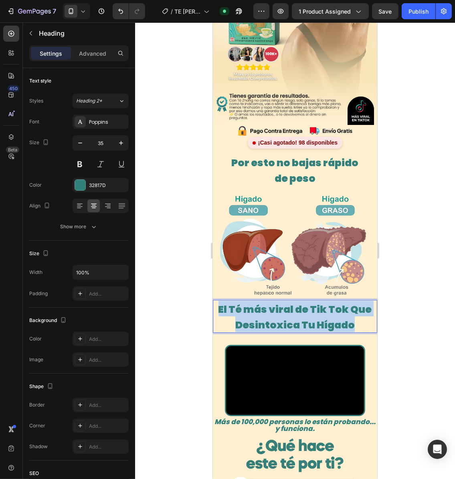
click at [290, 303] on span "El Té más viral de Tik Tok Que Desintoxica Tu Hígado" at bounding box center [295, 318] width 154 height 30
copy span "El Té más viral de Tik Tok Que Desintoxica Tu Hígado"
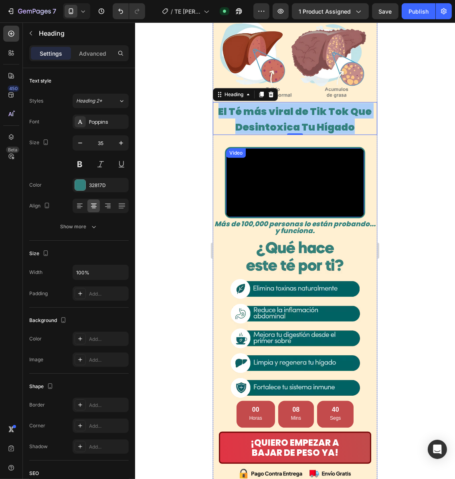
scroll to position [374, 0]
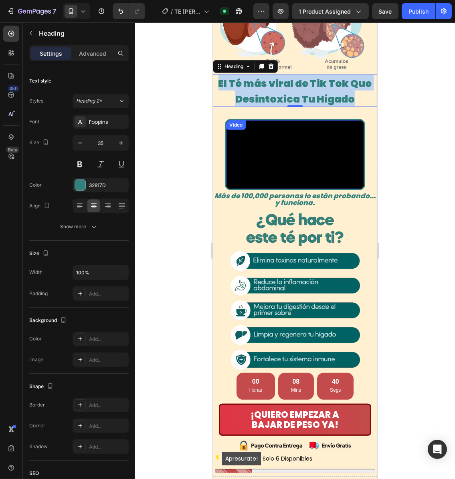
click at [265, 189] on video at bounding box center [295, 154] width 138 height 69
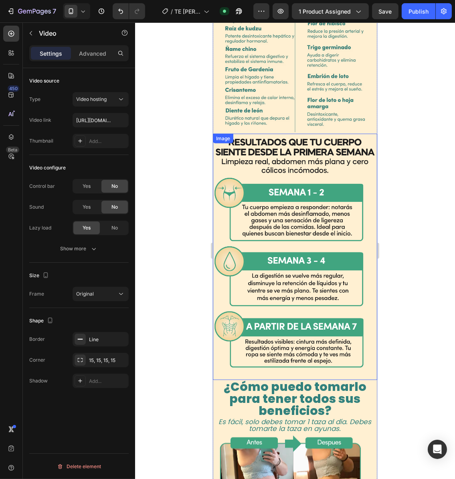
scroll to position [1122, 0]
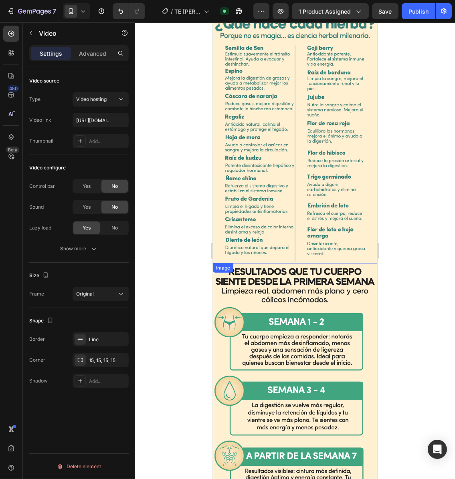
click at [275, 263] on img at bounding box center [294, 386] width 164 height 246
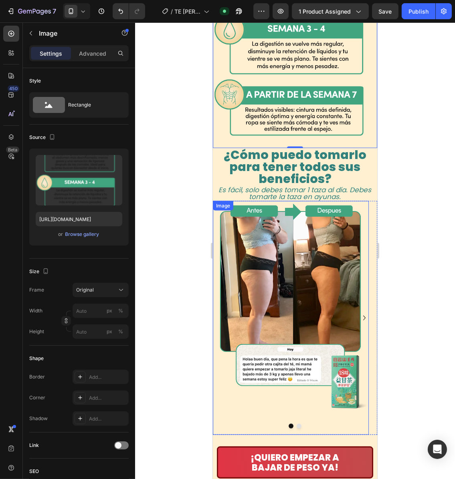
scroll to position [1550, 0]
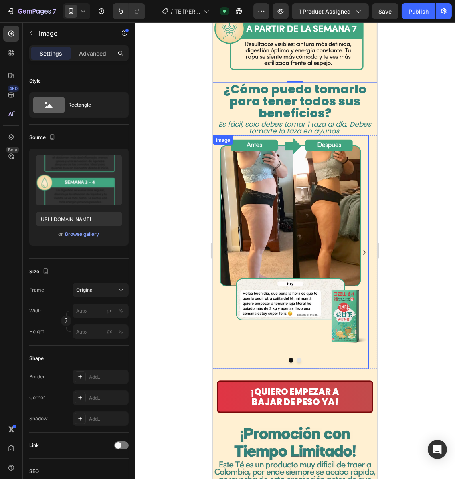
drag, startPoint x: 296, startPoint y: 185, endPoint x: 311, endPoint y: 184, distance: 15.3
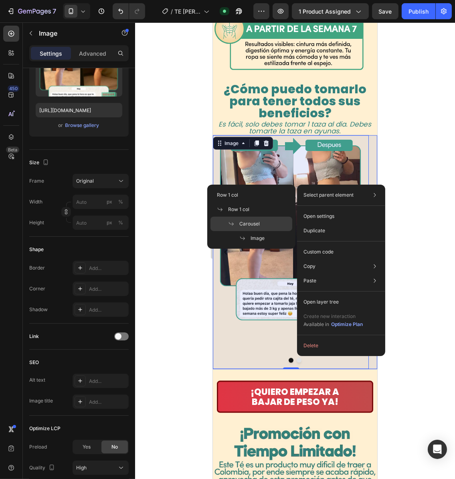
click at [237, 226] on span at bounding box center [233, 224] width 11 height 6
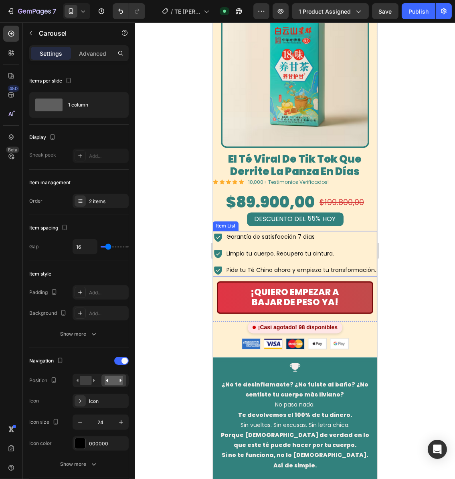
scroll to position [2191, 0]
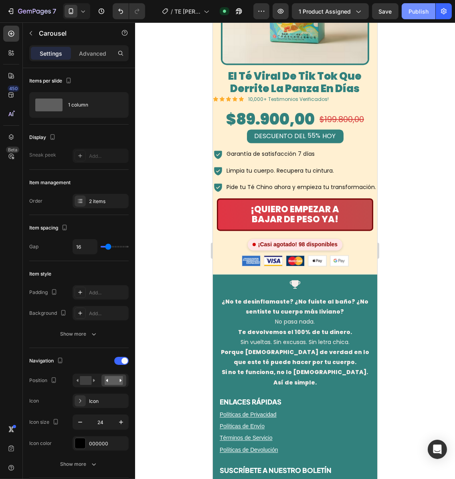
click at [420, 6] on button "Publish" at bounding box center [419, 11] width 34 height 16
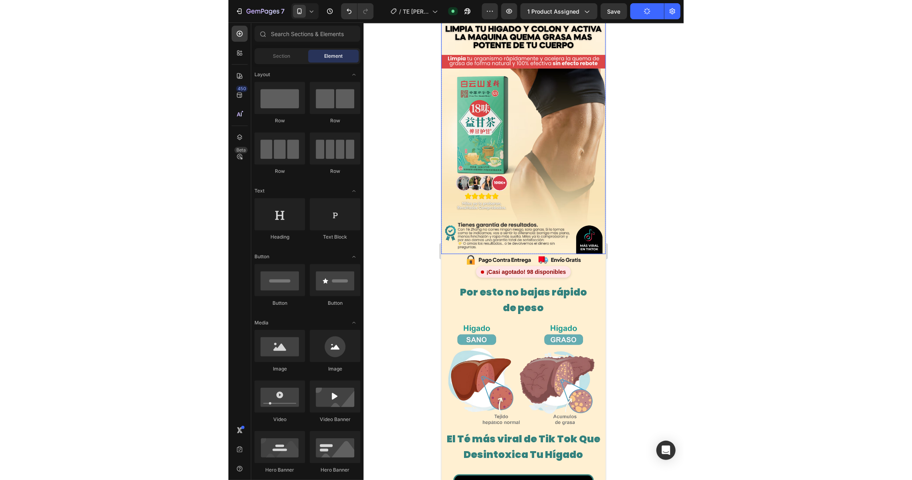
scroll to position [0, 0]
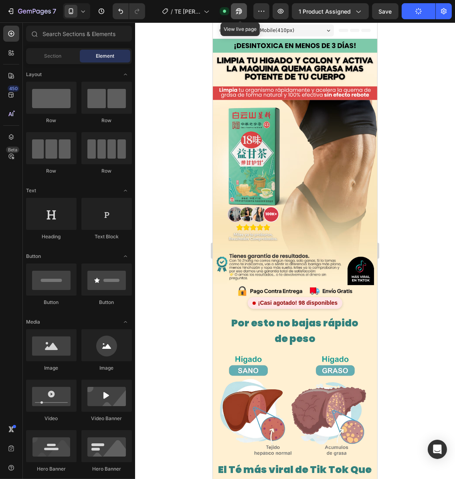
click at [238, 12] on icon "button" at bounding box center [237, 13] width 2 height 2
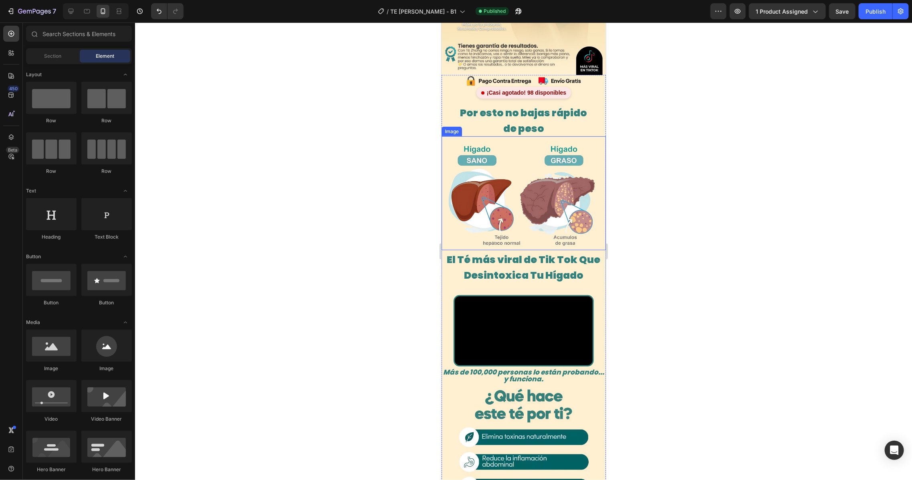
scroll to position [214, 0]
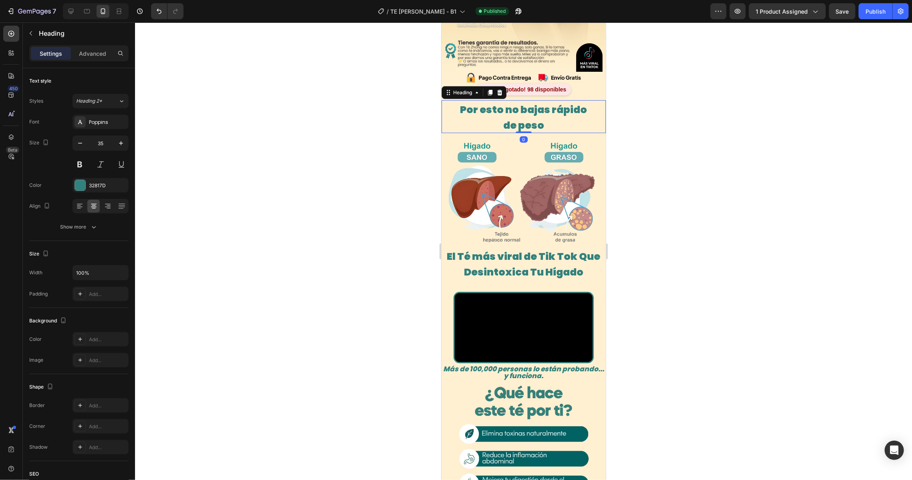
click at [523, 102] on span "Por esto no bajas rápido" at bounding box center [523, 109] width 127 height 14
click at [533, 118] on span "de peso" at bounding box center [523, 125] width 41 height 14
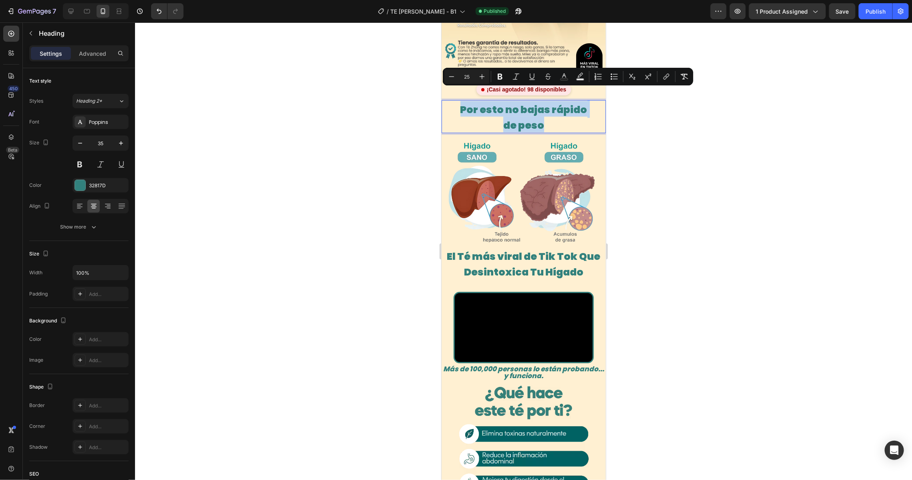
drag, startPoint x: 546, startPoint y: 112, endPoint x: 453, endPoint y: 93, distance: 95.7
click at [453, 101] on p "Por esto no bajas rápido de peso" at bounding box center [523, 116] width 163 height 31
click at [548, 112] on p "Por esto no bajas rápido de peso" at bounding box center [523, 116] width 163 height 31
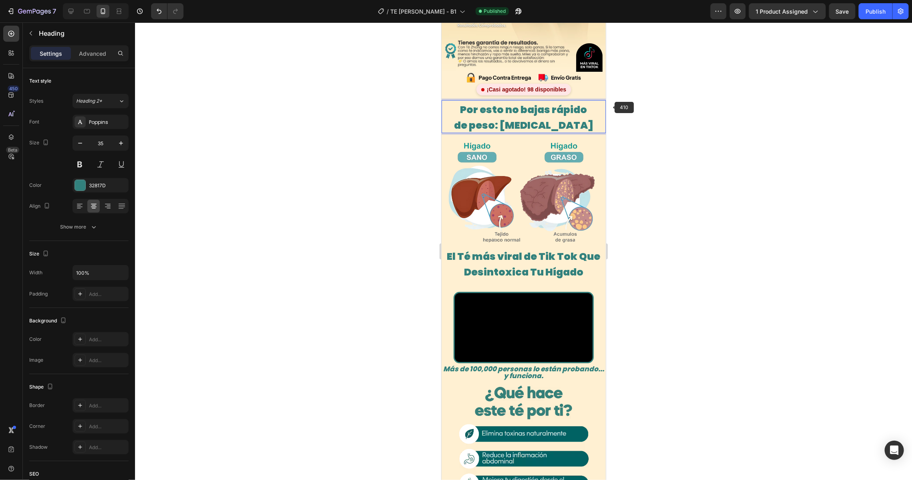
click at [622, 107] on div at bounding box center [523, 250] width 777 height 457
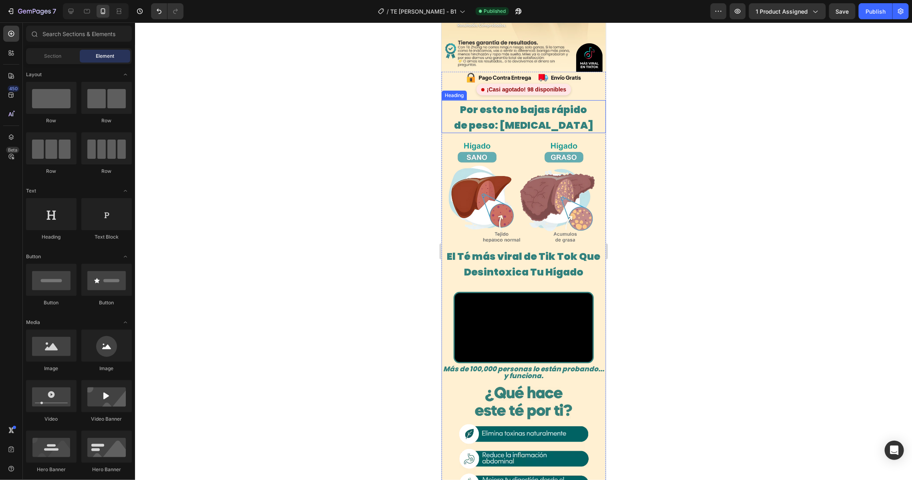
click at [528, 102] on span "Por esto no bajas rápido" at bounding box center [523, 109] width 127 height 14
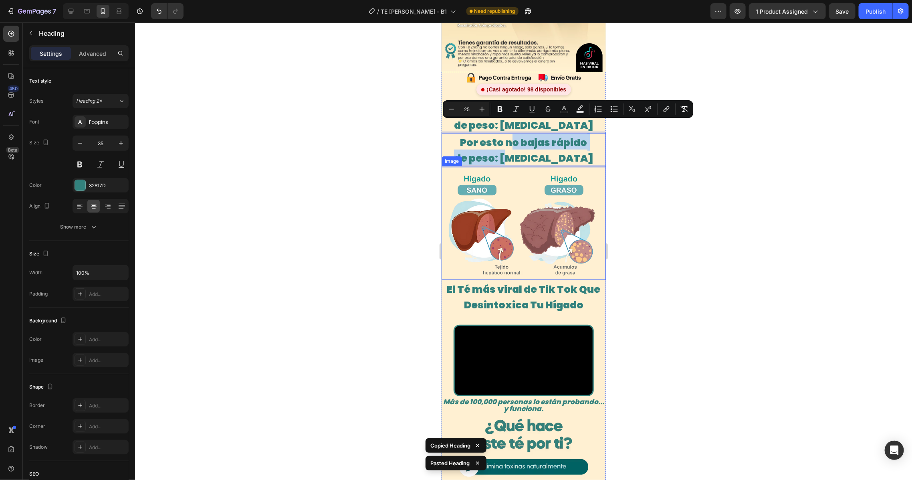
drag, startPoint x: 507, startPoint y: 132, endPoint x: 511, endPoint y: 255, distance: 122.3
click at [622, 164] on div at bounding box center [523, 250] width 777 height 457
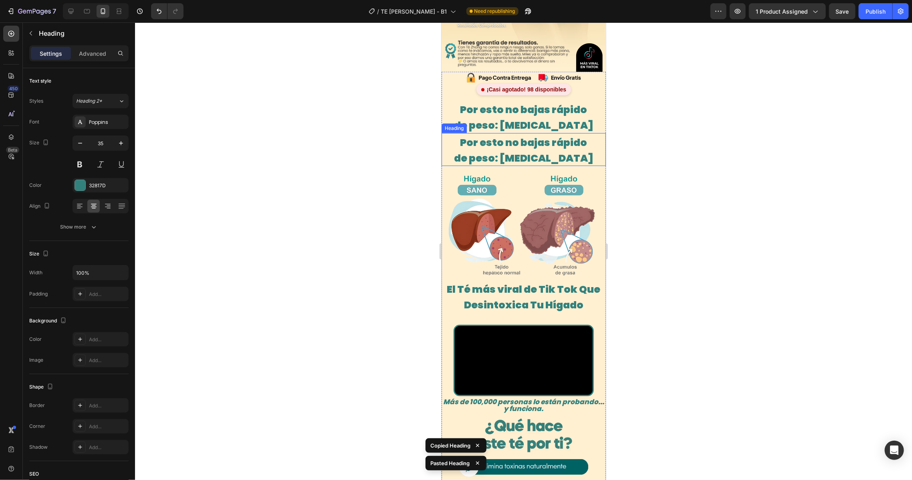
click at [521, 151] on span "de peso: [MEDICAL_DATA]" at bounding box center [523, 158] width 139 height 14
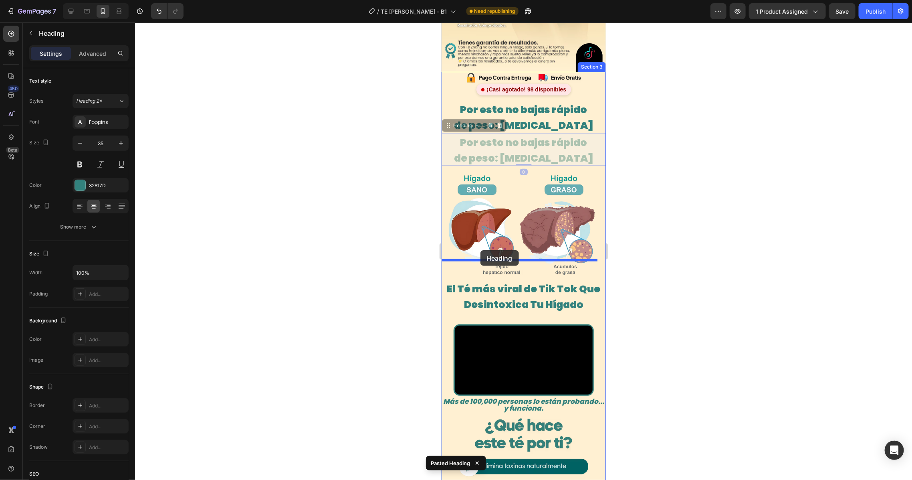
drag, startPoint x: 450, startPoint y: 110, endPoint x: 480, endPoint y: 250, distance: 143.2
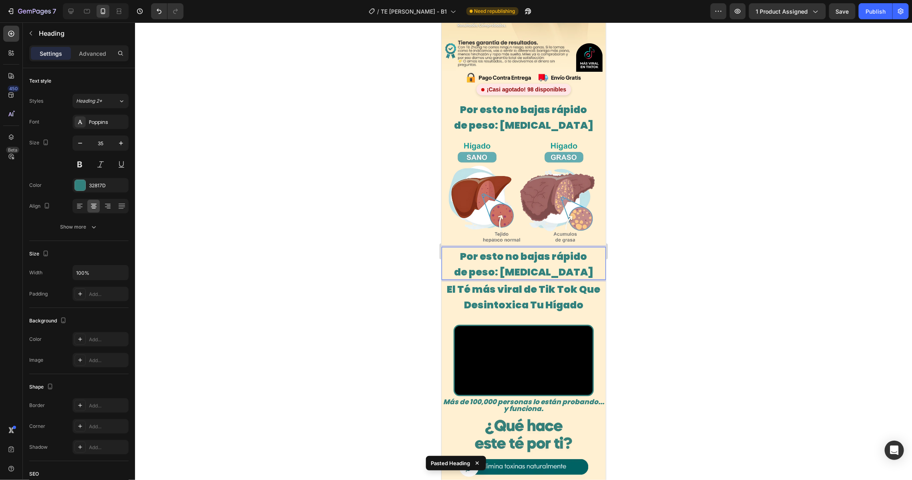
click at [495, 249] on span "Por esto no bajas rápido" at bounding box center [523, 256] width 127 height 14
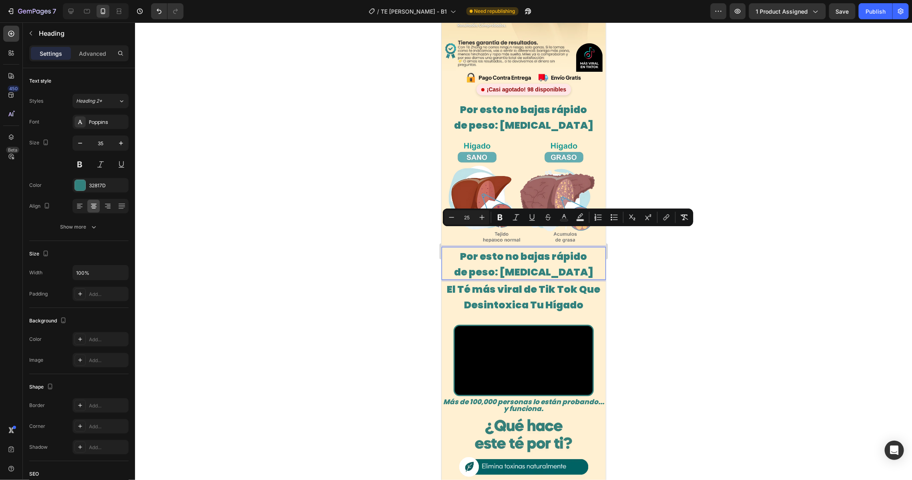
click at [456, 247] on p "Por esto no bajas rápido de peso: [MEDICAL_DATA]" at bounding box center [523, 262] width 163 height 31
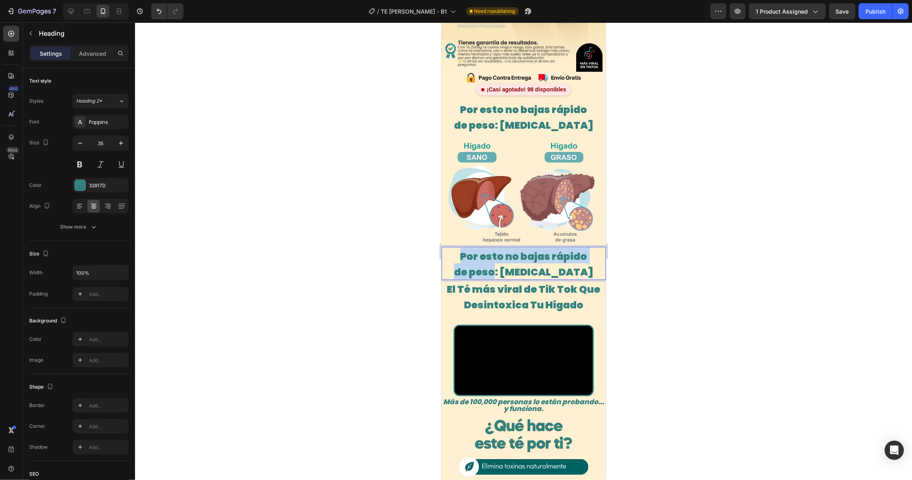
drag, startPoint x: 457, startPoint y: 235, endPoint x: 501, endPoint y: 255, distance: 48.1
click at [501, 255] on p "Por esto no bajas rápido de peso: [MEDICAL_DATA]" at bounding box center [523, 262] width 163 height 31
click at [497, 253] on span "Y por esto tampoco bajas de peso: [MEDICAL_DATA]" at bounding box center [524, 264] width 150 height 30
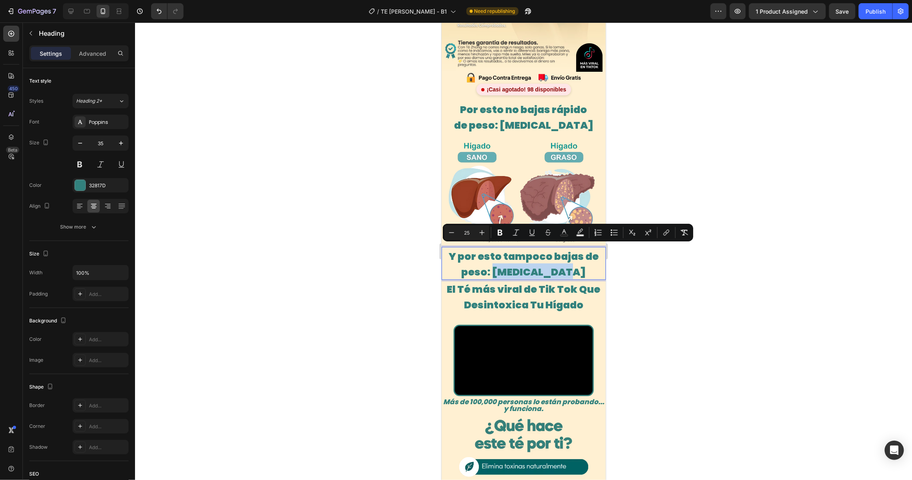
drag, startPoint x: 499, startPoint y: 252, endPoint x: 568, endPoint y: 256, distance: 68.7
click at [568, 256] on span "Y por esto tampoco bajas de peso: [MEDICAL_DATA]" at bounding box center [524, 264] width 150 height 30
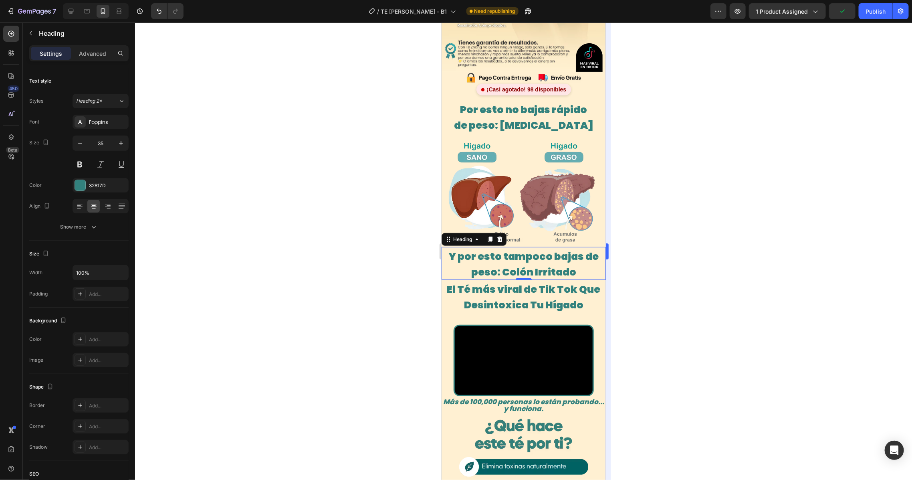
drag, startPoint x: 670, startPoint y: 208, endPoint x: 606, endPoint y: 182, distance: 69.4
click at [622, 206] on div at bounding box center [523, 250] width 777 height 457
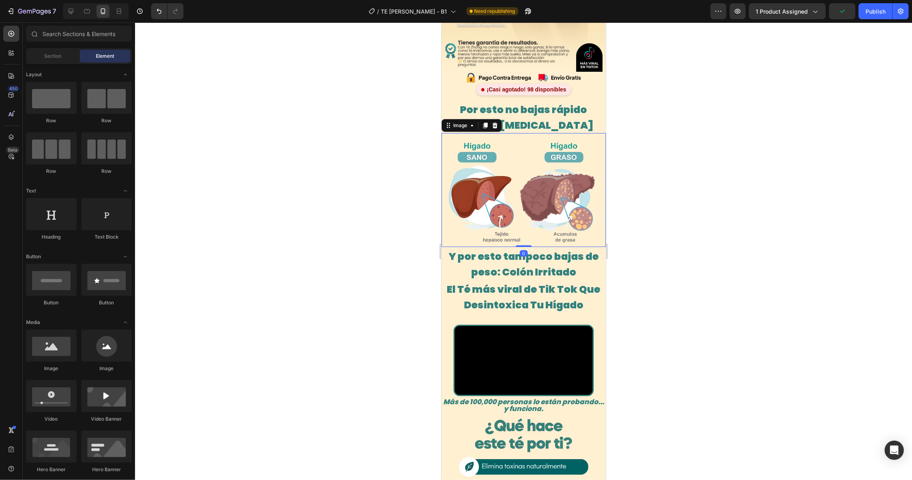
click at [524, 168] on img at bounding box center [523, 189] width 164 height 113
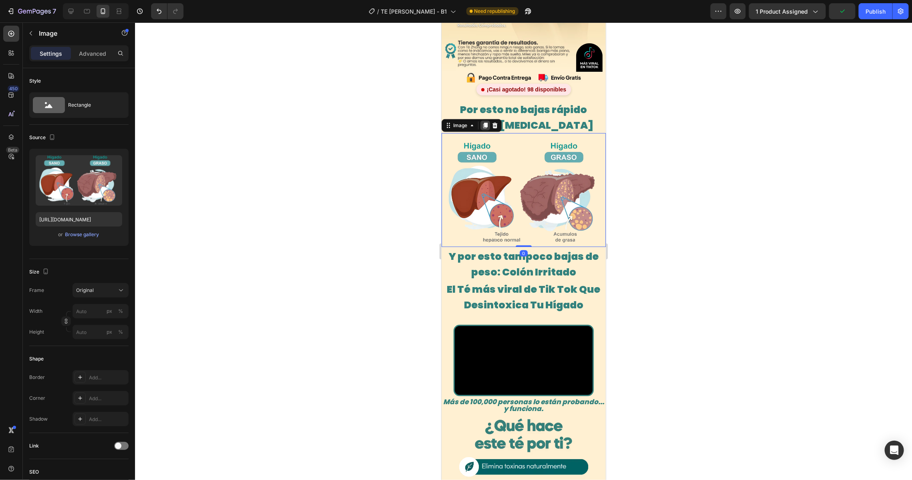
click at [484, 122] on icon at bounding box center [485, 125] width 4 height 6
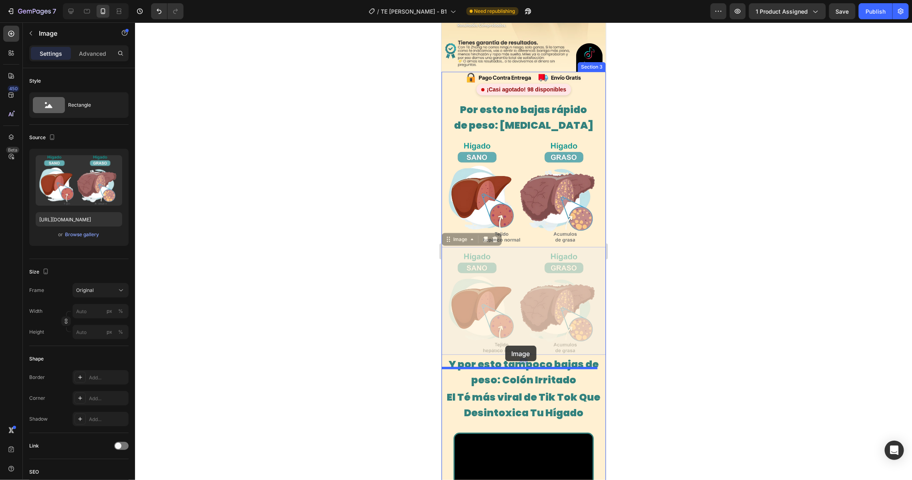
drag, startPoint x: 449, startPoint y: 222, endPoint x: 505, endPoint y: 346, distance: 136.3
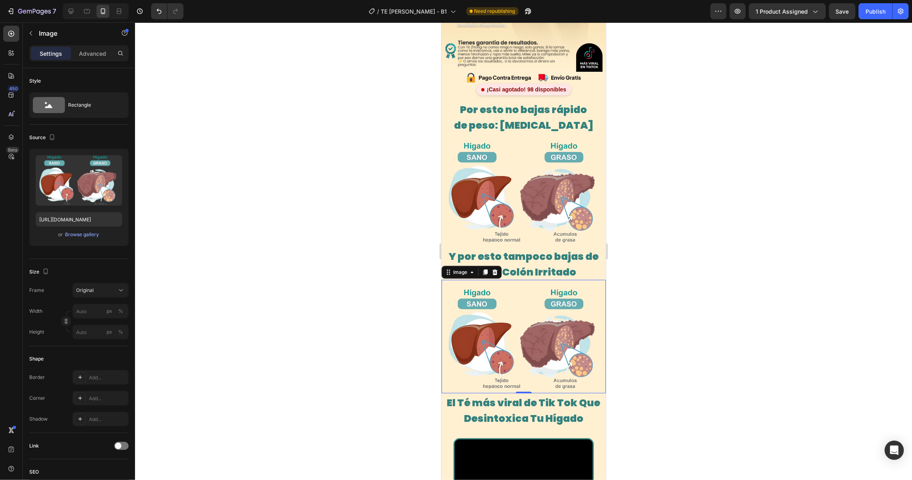
click at [622, 196] on div at bounding box center [523, 250] width 777 height 457
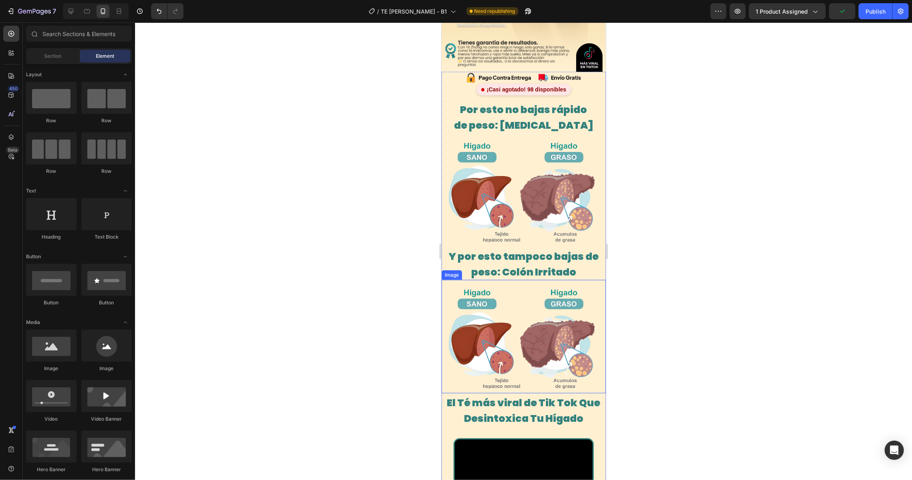
click at [512, 279] on img at bounding box center [523, 335] width 164 height 113
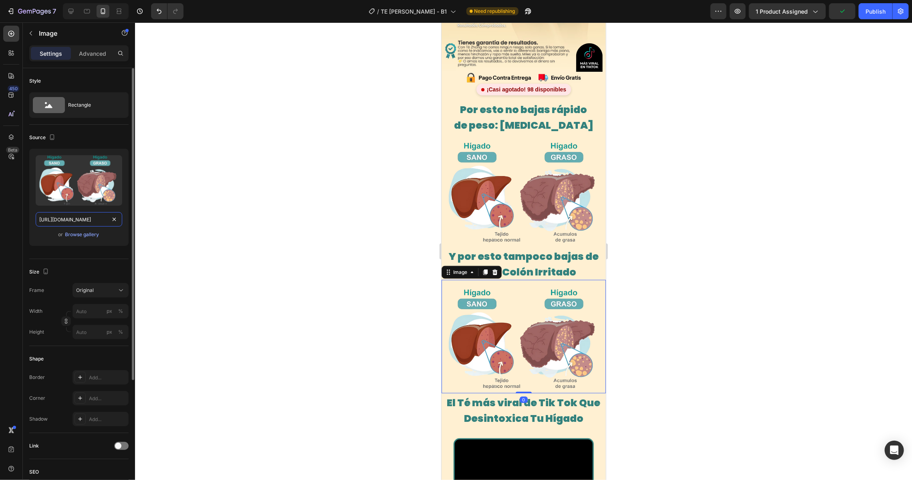
click at [80, 223] on input "[URL][DOMAIN_NAME]" at bounding box center [79, 219] width 87 height 14
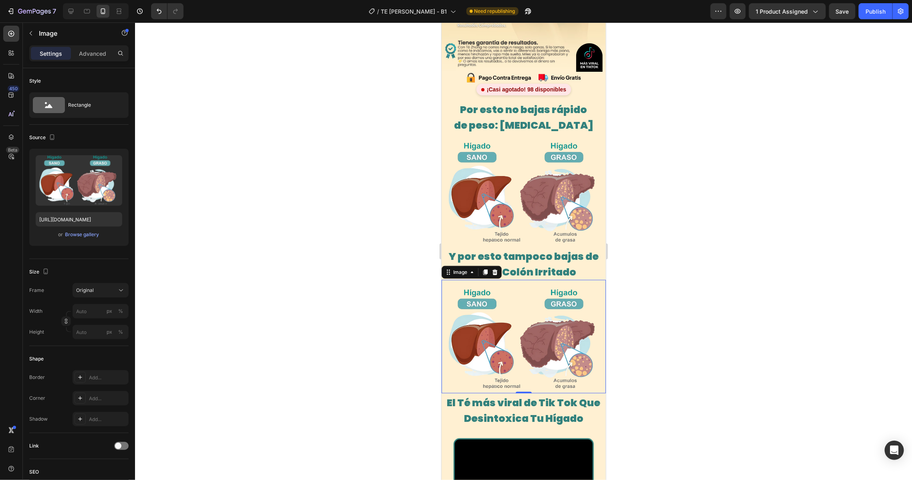
click at [157, 198] on div at bounding box center [523, 250] width 777 height 457
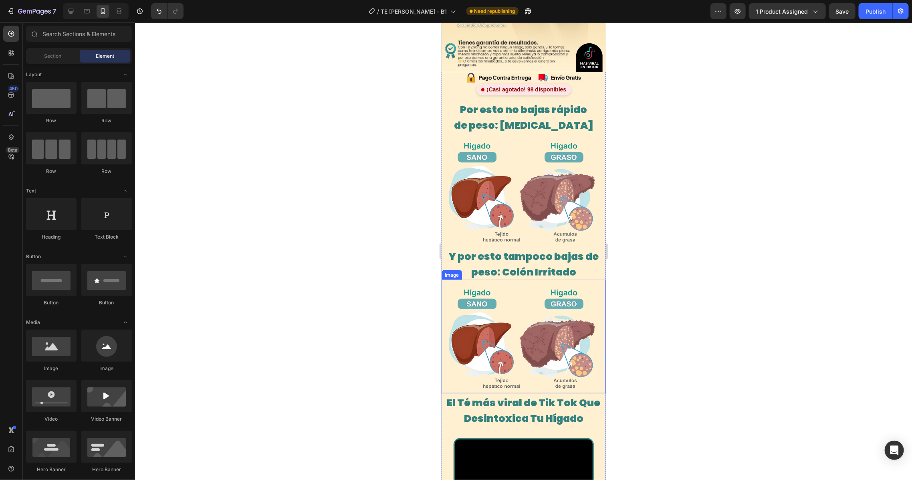
click at [539, 285] on img at bounding box center [523, 335] width 164 height 113
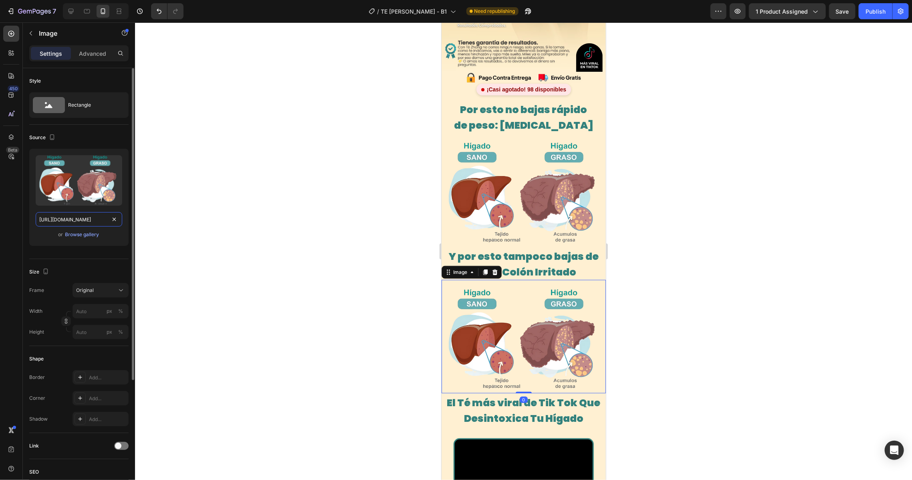
click at [79, 220] on input "[URL][DOMAIN_NAME]" at bounding box center [79, 219] width 87 height 14
paste input "COLON_ANTES_Y_DESPUES.avif?v=1756178711"
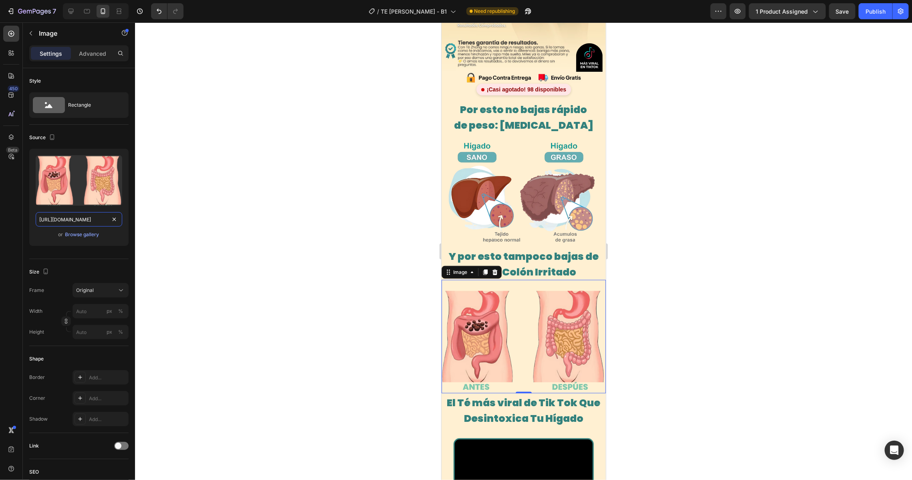
type input "[URL][DOMAIN_NAME]"
click at [310, 213] on div at bounding box center [523, 250] width 777 height 457
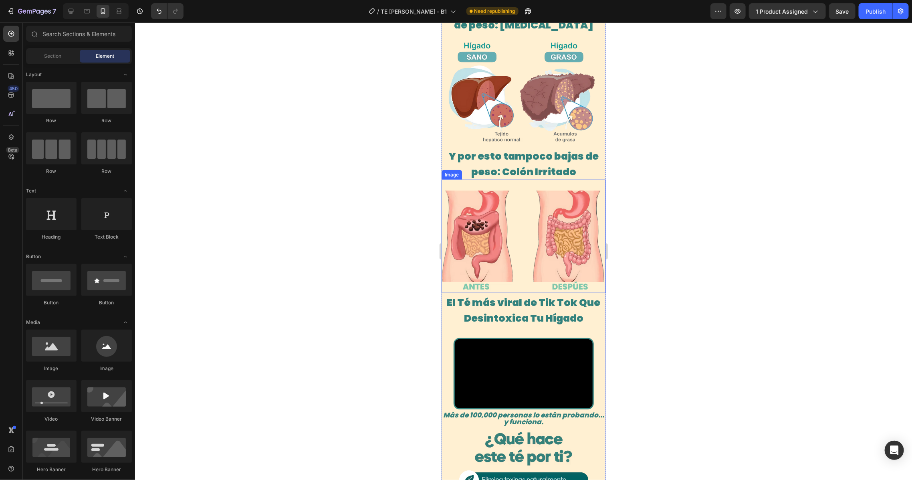
scroll to position [321, 0]
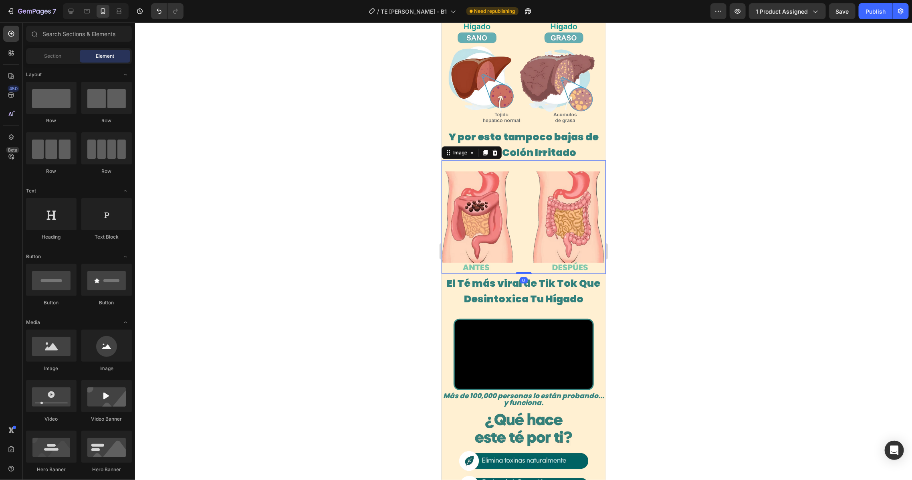
click at [558, 196] on img at bounding box center [523, 216] width 164 height 113
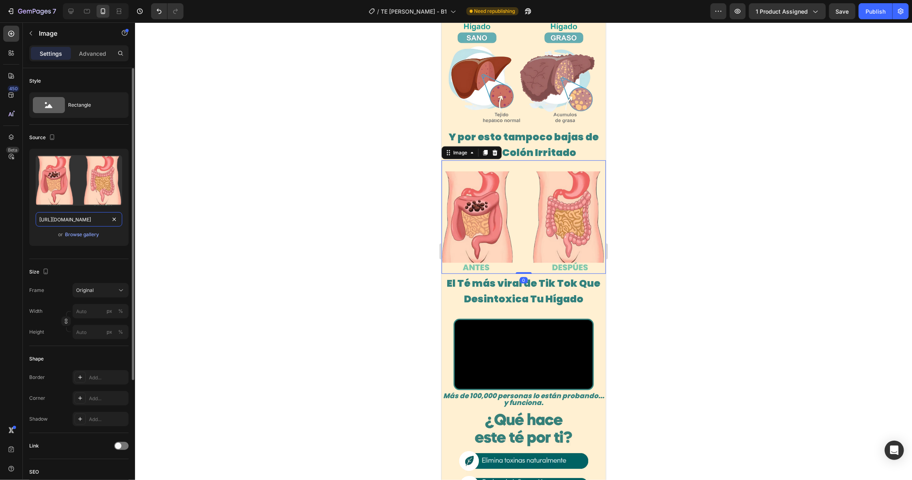
paste input "_1.avif?v=1756179005"
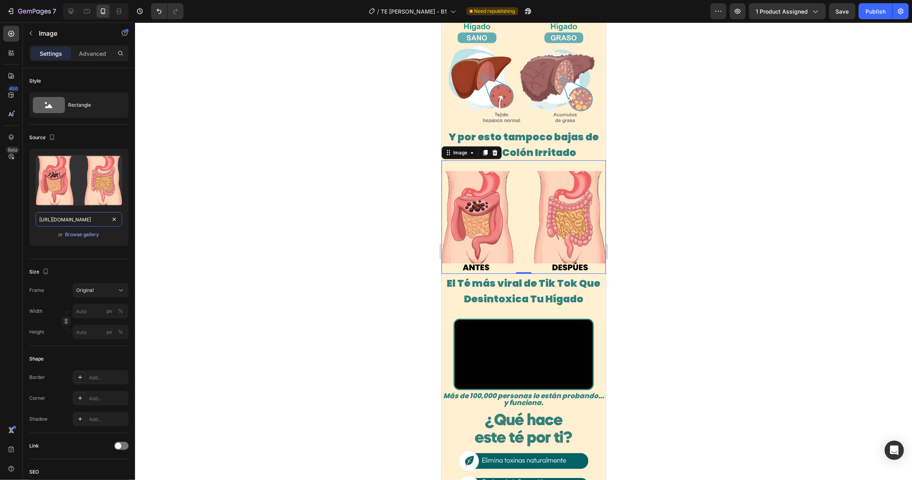
type input "[URL][DOMAIN_NAME]"
click at [291, 163] on div at bounding box center [523, 250] width 777 height 457
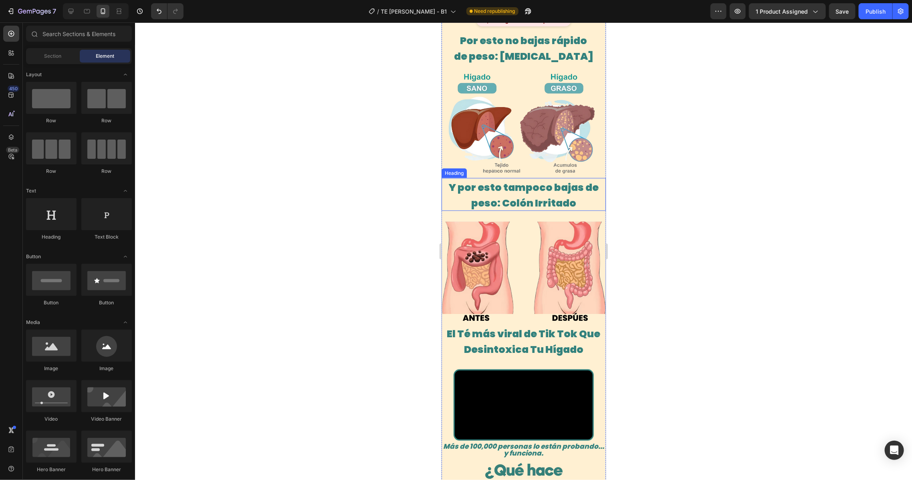
scroll to position [267, 0]
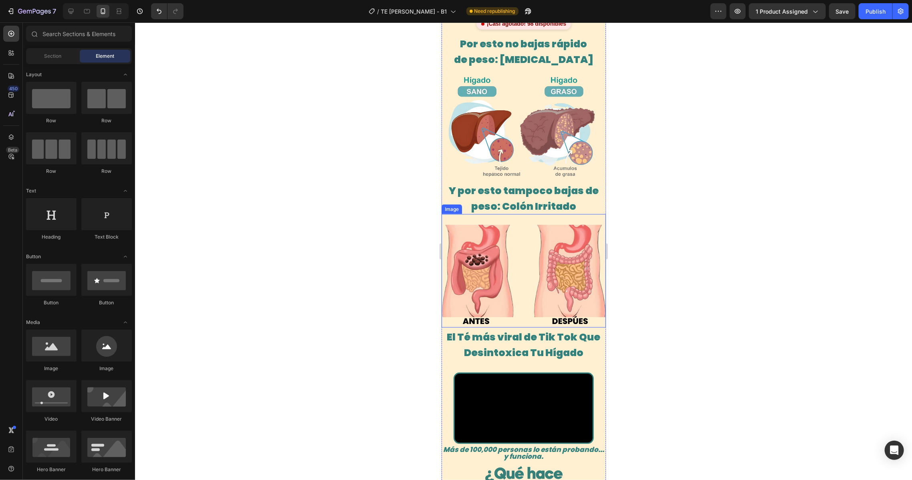
click at [565, 249] on img at bounding box center [523, 270] width 164 height 113
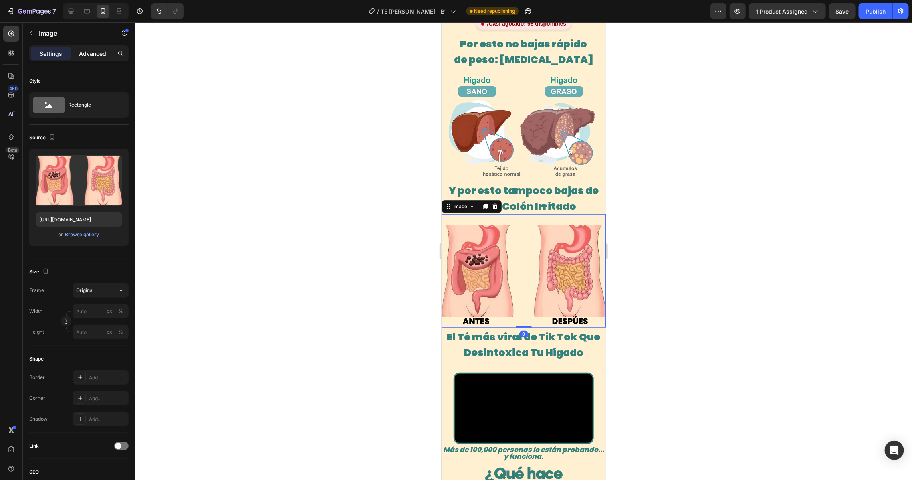
click at [101, 54] on p "Advanced" at bounding box center [92, 53] width 27 height 8
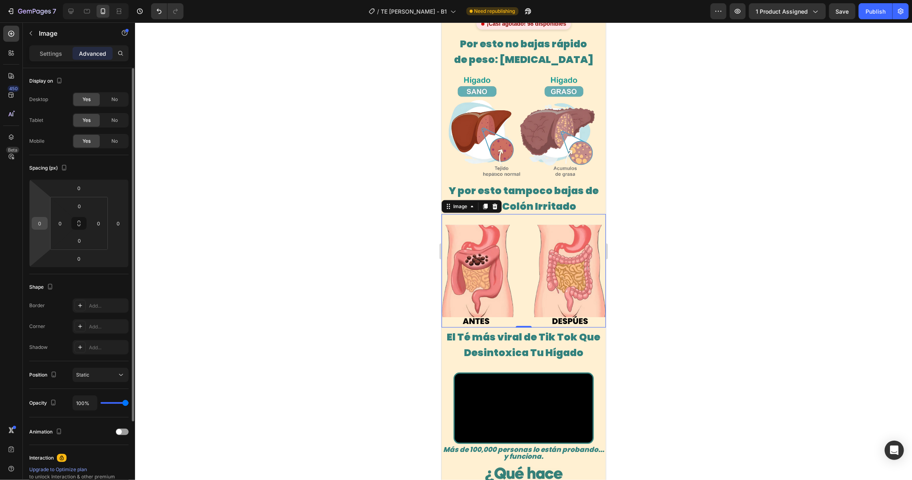
click at [44, 221] on input "0" at bounding box center [40, 223] width 12 height 12
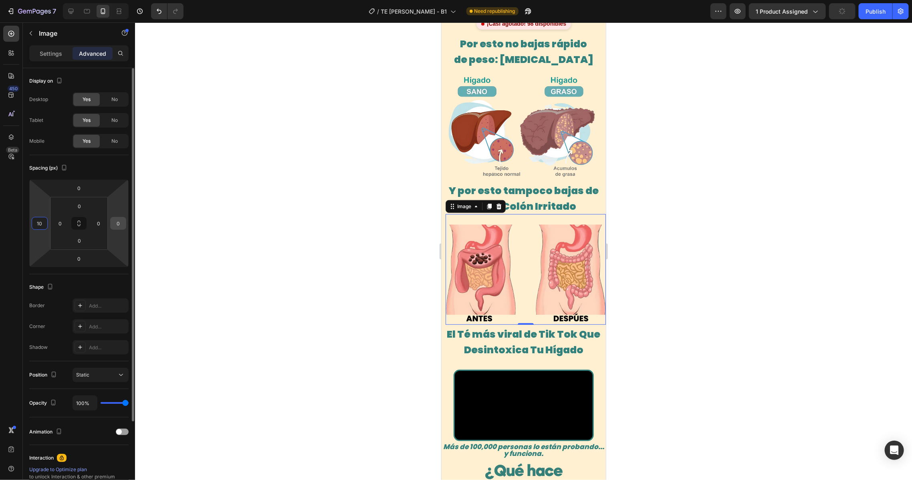
type input "10"
click at [119, 225] on input "0" at bounding box center [118, 223] width 12 height 12
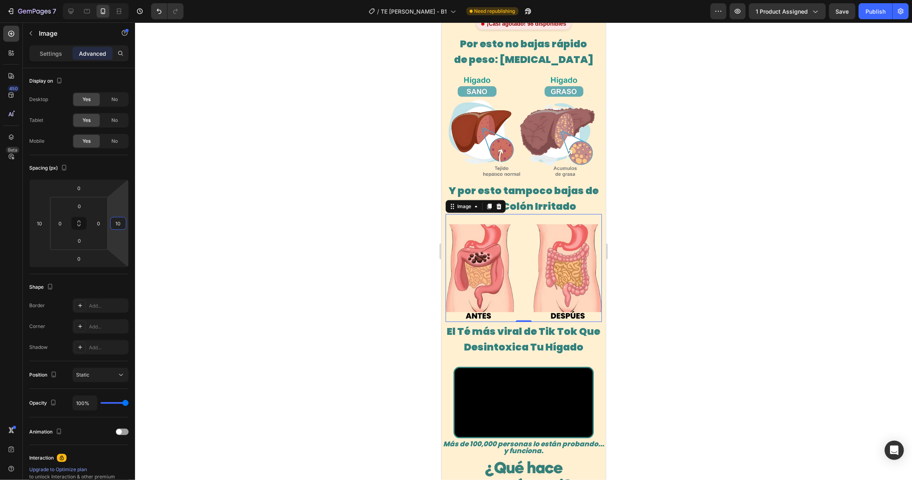
type input "10"
click at [622, 213] on div at bounding box center [523, 250] width 777 height 457
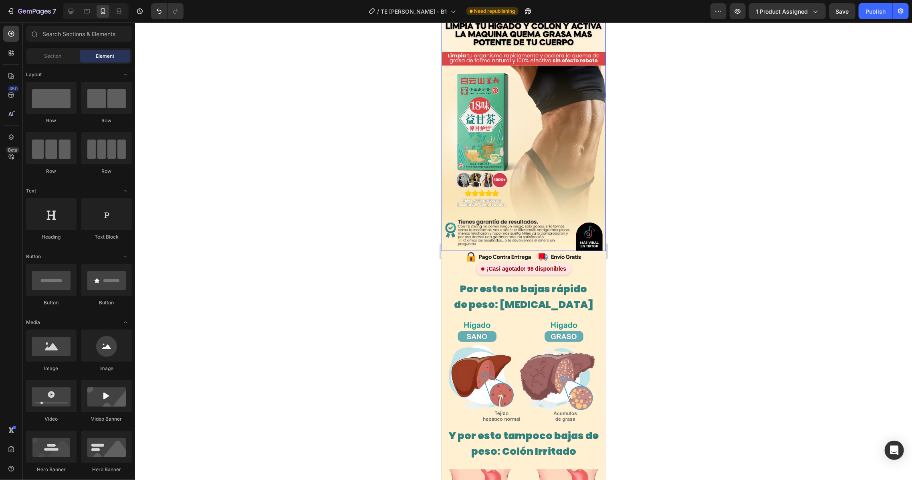
scroll to position [0, 0]
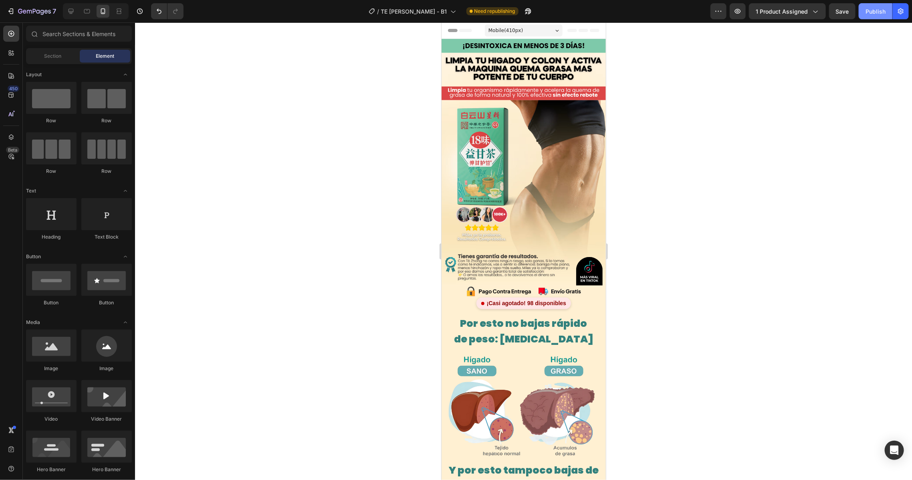
click at [622, 17] on button "Publish" at bounding box center [876, 11] width 34 height 16
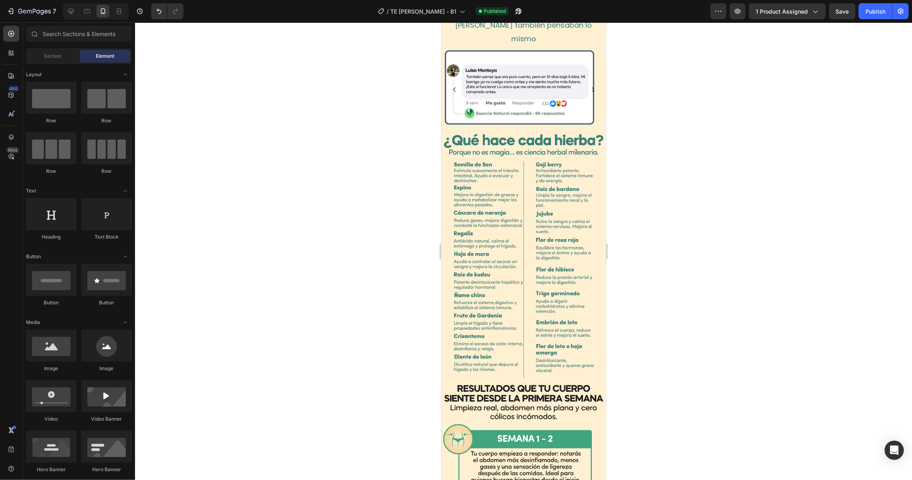
scroll to position [1005, 0]
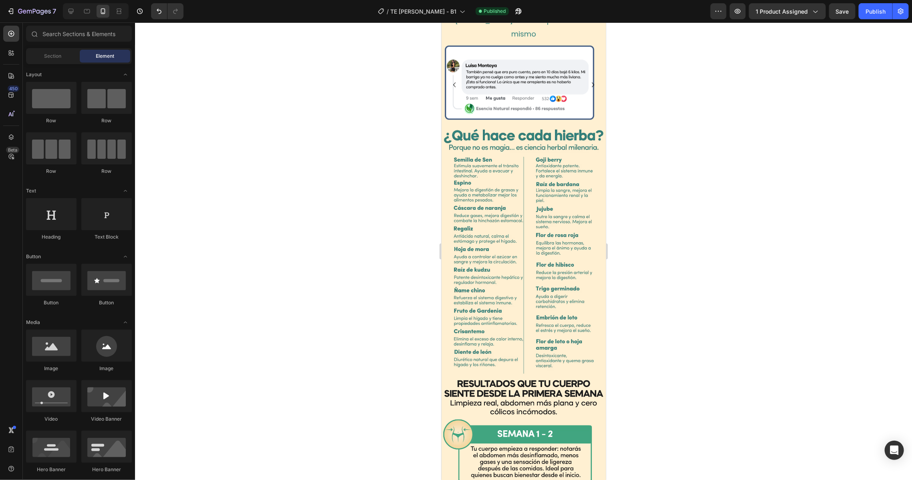
drag, startPoint x: 601, startPoint y: 218, endPoint x: 1047, endPoint y: 205, distance: 445.9
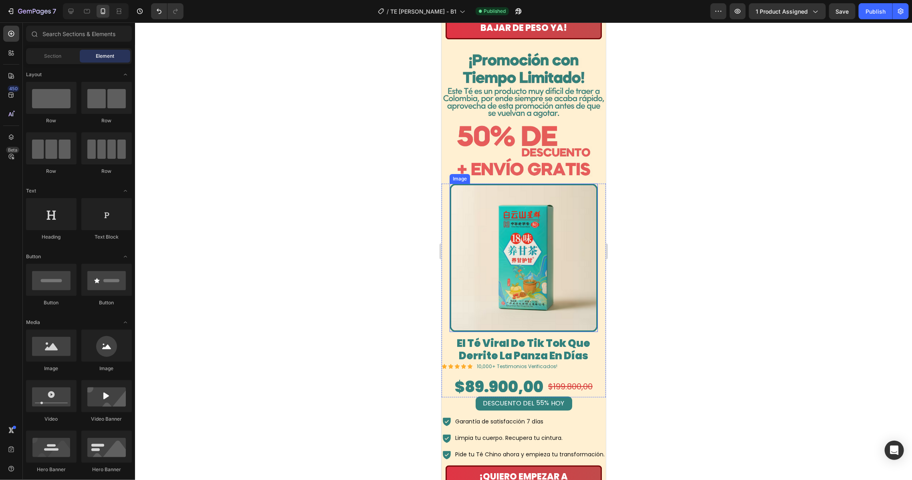
scroll to position [2065, 0]
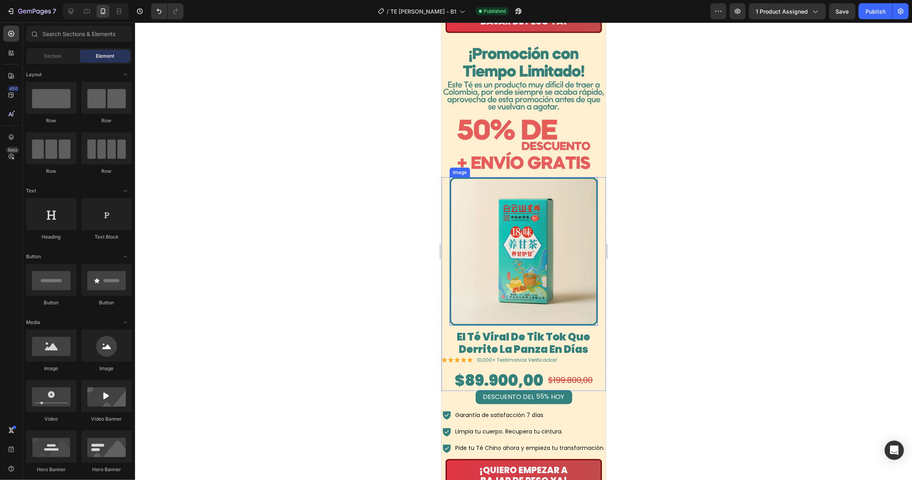
click at [532, 180] on img at bounding box center [523, 251] width 148 height 148
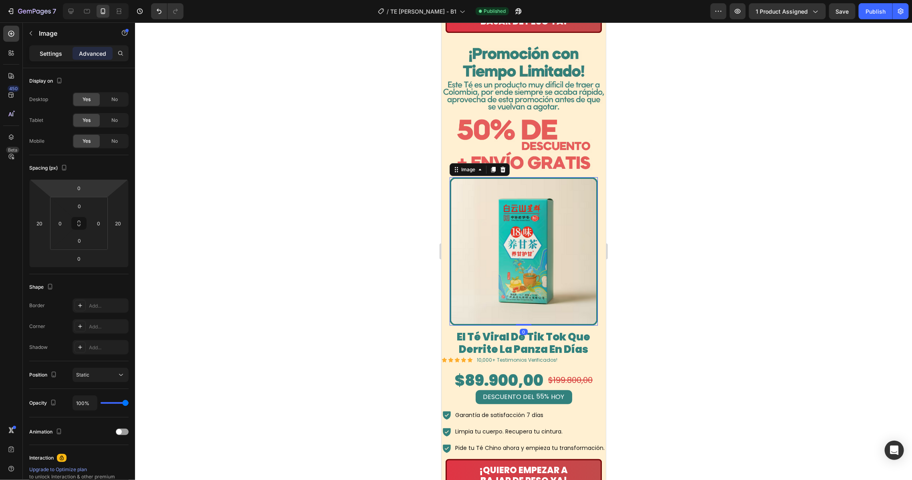
click at [41, 56] on p "Settings" at bounding box center [51, 53] width 22 height 8
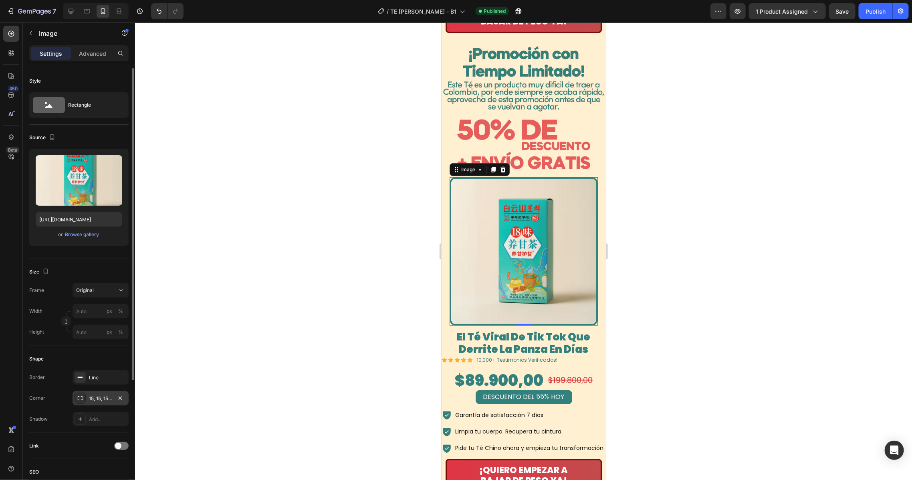
scroll to position [53, 0]
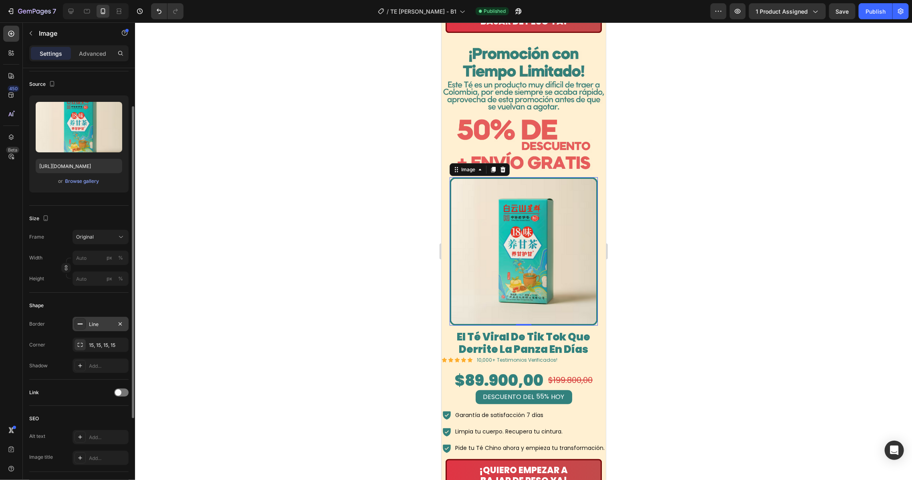
click at [96, 322] on div "Line" at bounding box center [100, 324] width 23 height 7
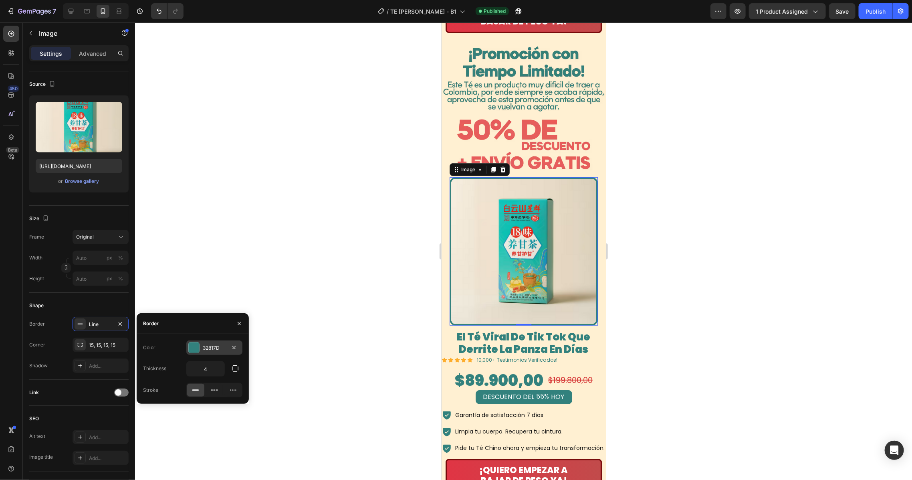
click at [212, 327] on div "32817D" at bounding box center [214, 347] width 23 height 7
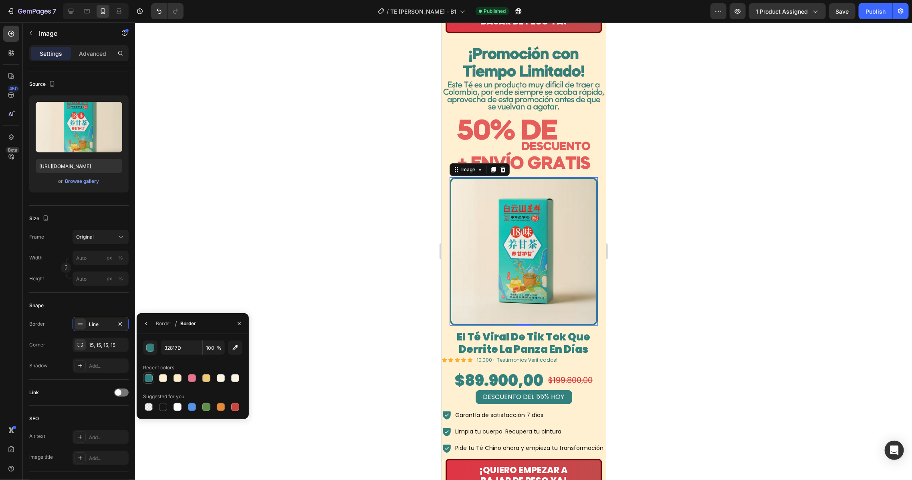
click at [150, 327] on div at bounding box center [149, 378] width 8 height 8
type input "32807D"
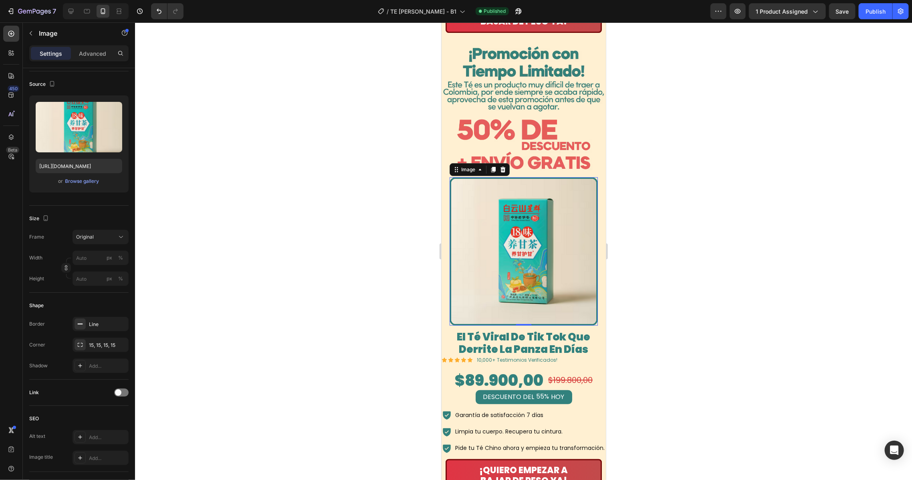
drag, startPoint x: 360, startPoint y: 244, endPoint x: 369, endPoint y: 249, distance: 9.9
click at [361, 244] on div at bounding box center [523, 250] width 777 height 457
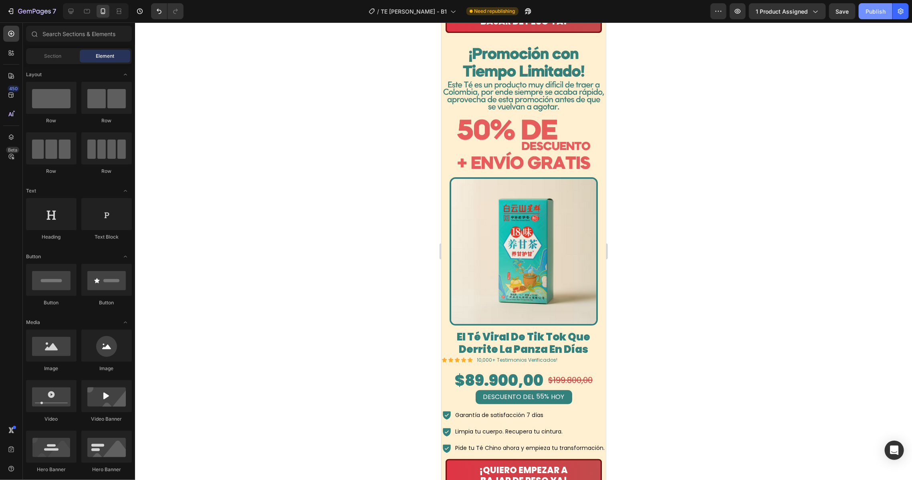
click at [622, 10] on button "Publish" at bounding box center [876, 11] width 34 height 16
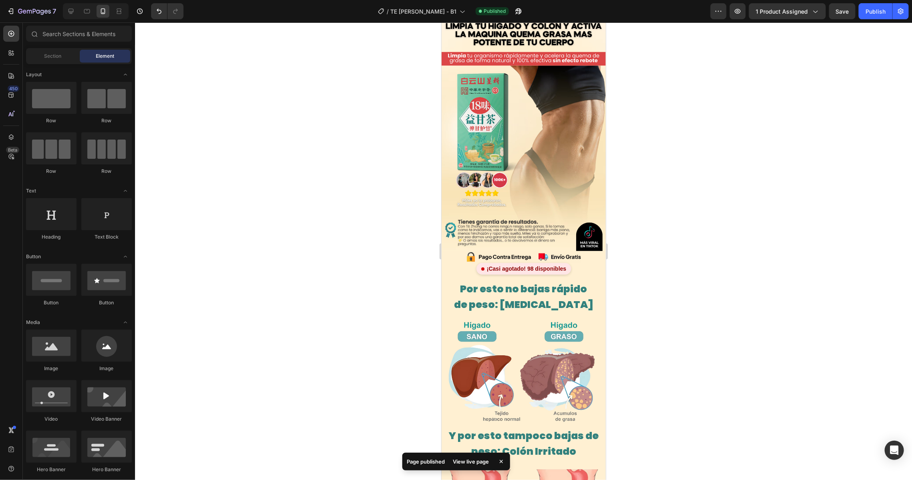
scroll to position [0, 0]
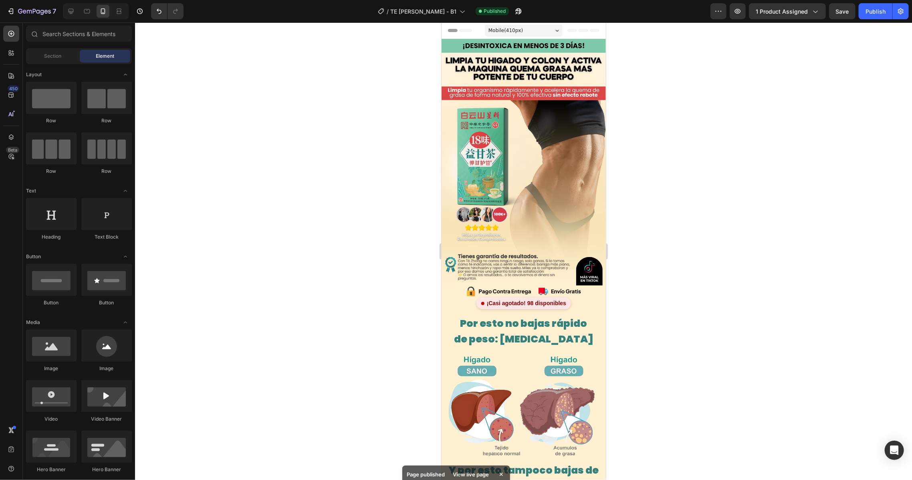
drag, startPoint x: 603, startPoint y: 98, endPoint x: 1047, endPoint y: 85, distance: 444.3
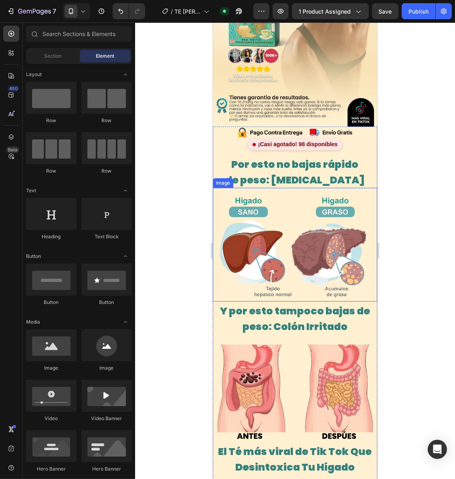
scroll to position [160, 0]
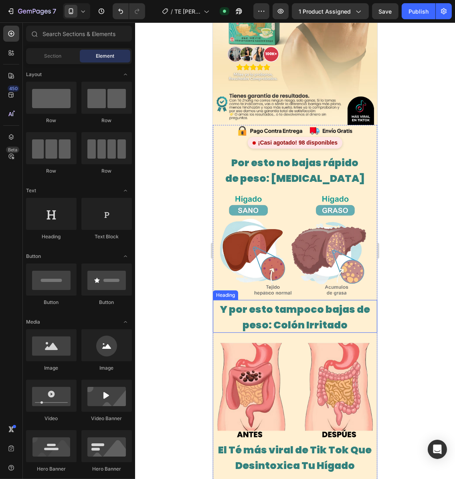
click at [315, 303] on span "Y por esto tampoco bajas de peso: Colón Irritado" at bounding box center [295, 318] width 150 height 30
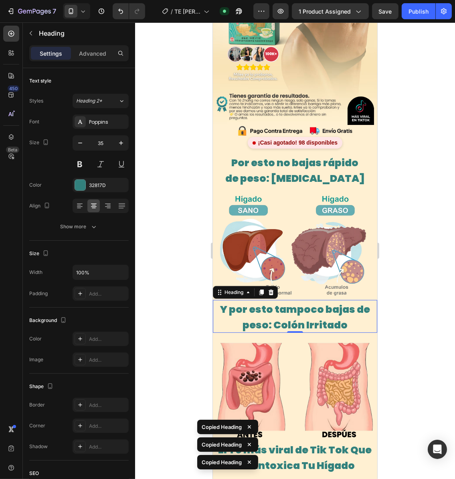
click at [307, 327] on img at bounding box center [294, 387] width 156 height 108
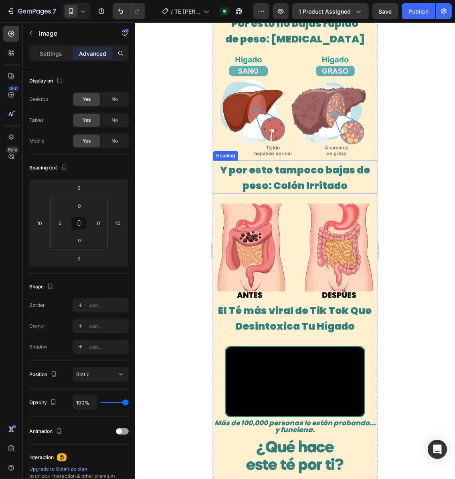
scroll to position [321, 0]
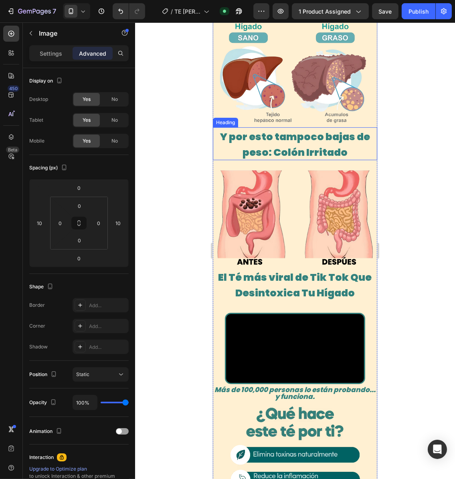
click at [246, 131] on span "Y por esto tampoco bajas de peso: Colón Irritado" at bounding box center [295, 145] width 150 height 30
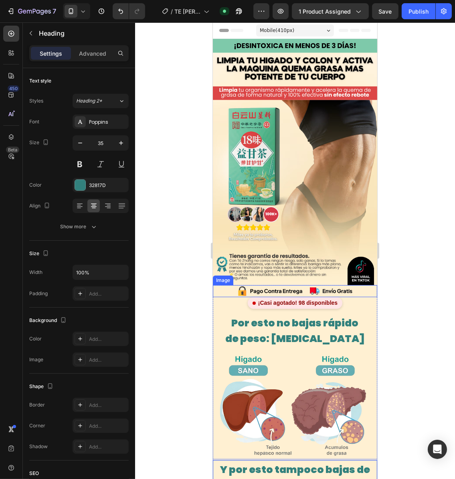
scroll to position [160, 0]
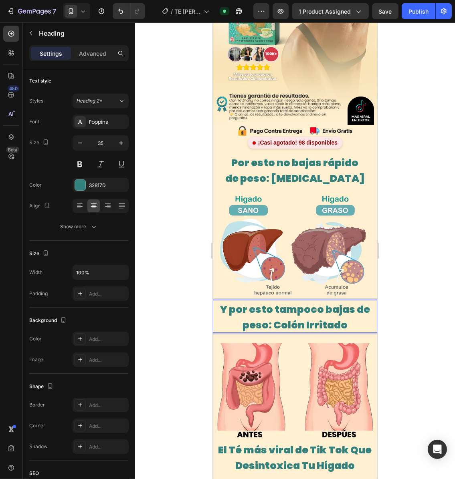
click at [311, 303] on span "Y por esto tampoco bajas de peso: Colón Irritado" at bounding box center [295, 318] width 150 height 30
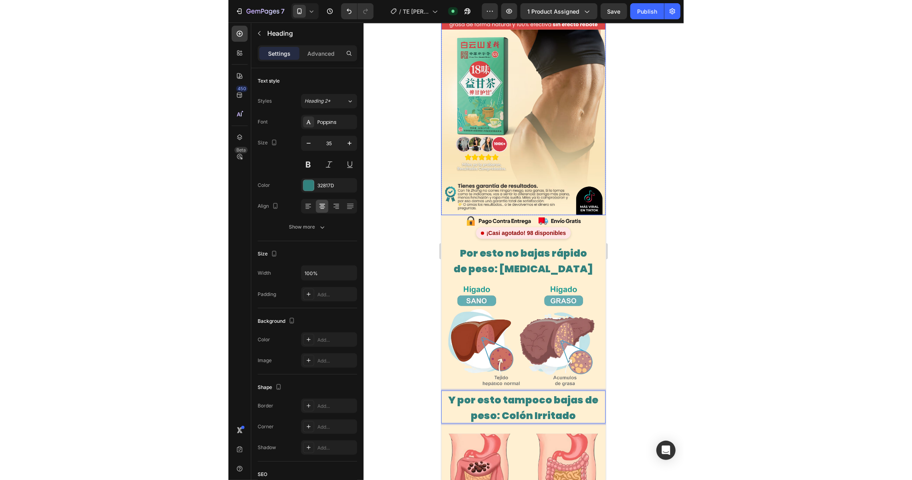
scroll to position [0, 0]
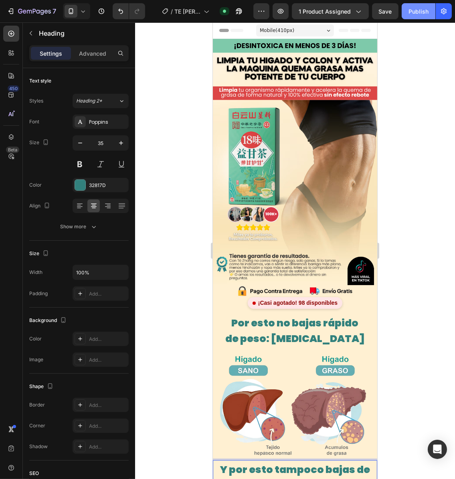
click at [414, 12] on div "Publish" at bounding box center [418, 11] width 20 height 8
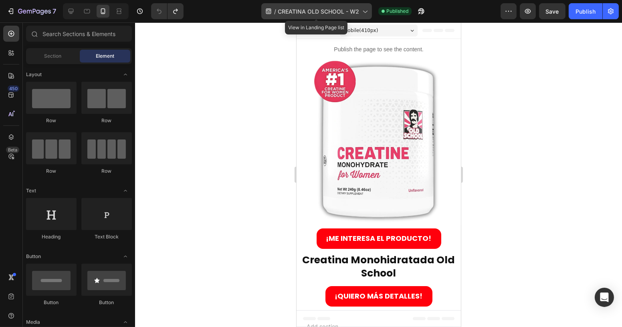
click at [352, 10] on span "CREATINA OLD SCHOOL - W2" at bounding box center [318, 11] width 81 height 8
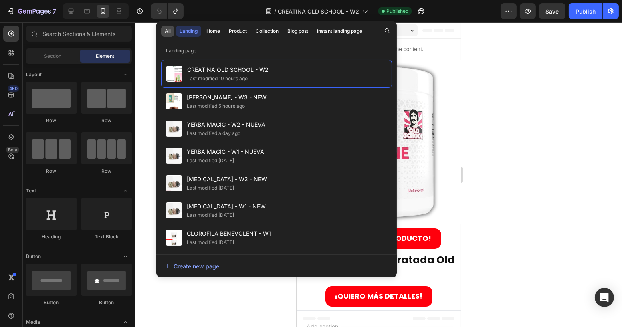
click at [171, 32] on button "All" at bounding box center [167, 31] width 13 height 11
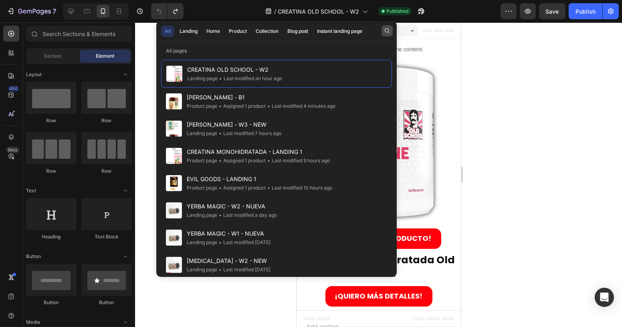
click at [388, 31] on icon "button" at bounding box center [387, 31] width 6 height 6
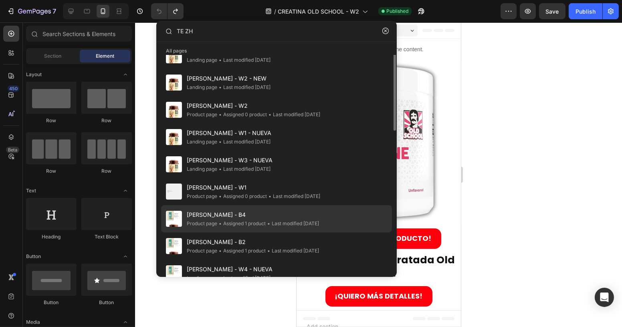
scroll to position [109, 0]
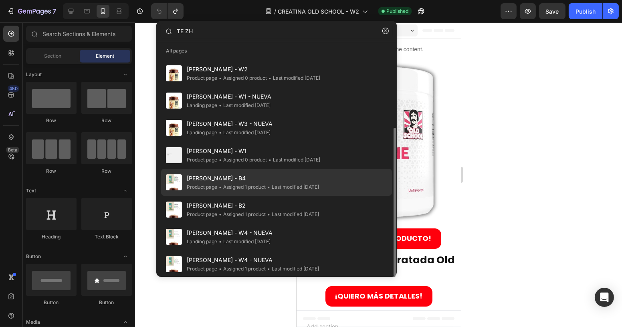
type input "TE ZH"
click at [230, 178] on span "TE [PERSON_NAME] - B4" at bounding box center [253, 179] width 132 height 10
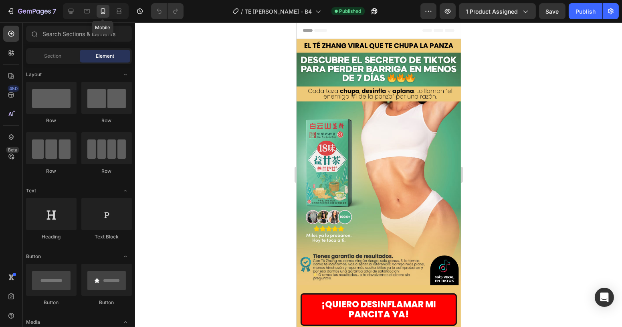
click at [102, 10] on icon at bounding box center [103, 11] width 8 height 8
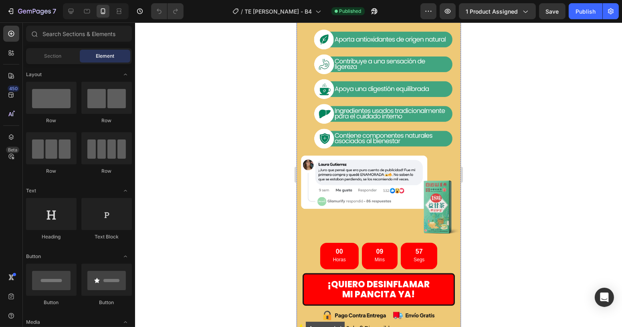
scroll to position [400, 0]
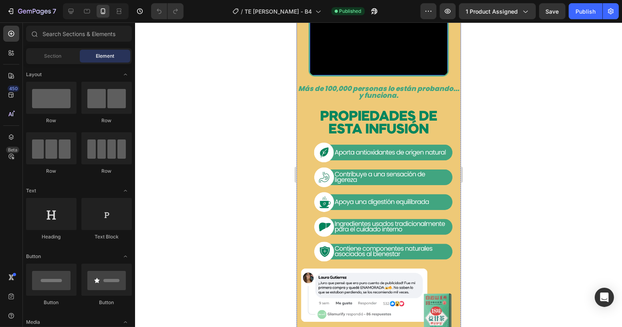
click at [376, 75] on video at bounding box center [378, 40] width 138 height 69
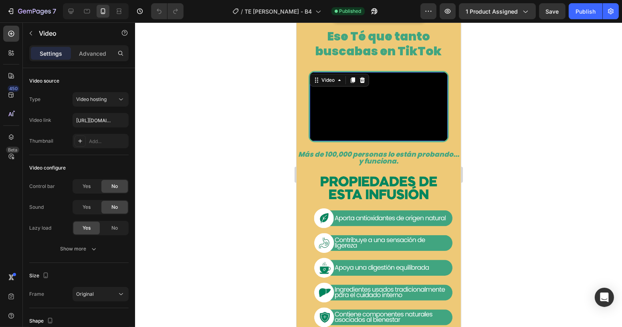
scroll to position [328, 0]
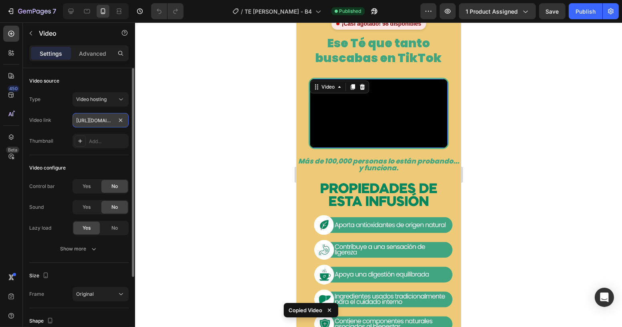
click at [95, 119] on input "[URL][DOMAIN_NAME]" at bounding box center [101, 120] width 56 height 14
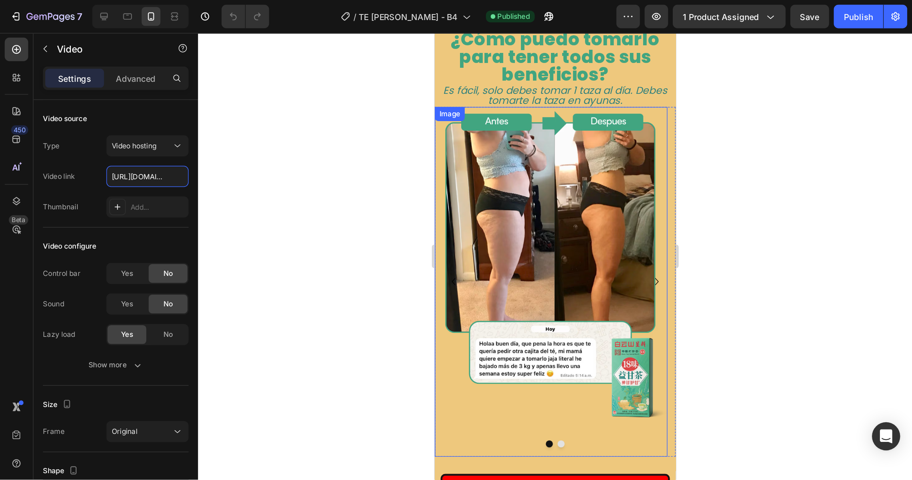
scroll to position [1384, 0]
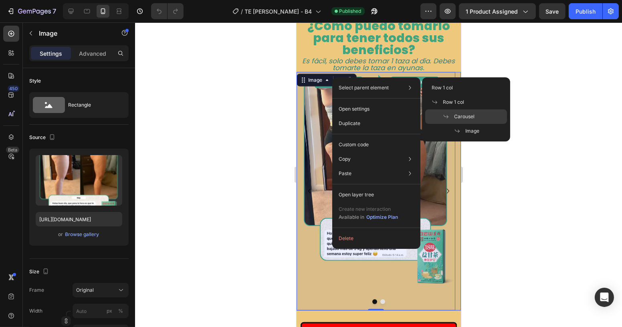
click at [464, 116] on span "Carousel" at bounding box center [464, 116] width 20 height 7
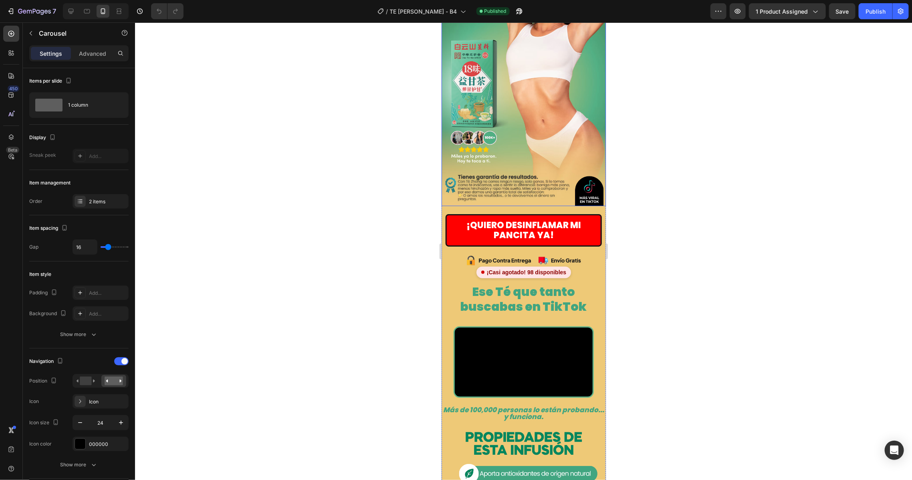
scroll to position [0, 0]
